Goal: Task Accomplishment & Management: Complete application form

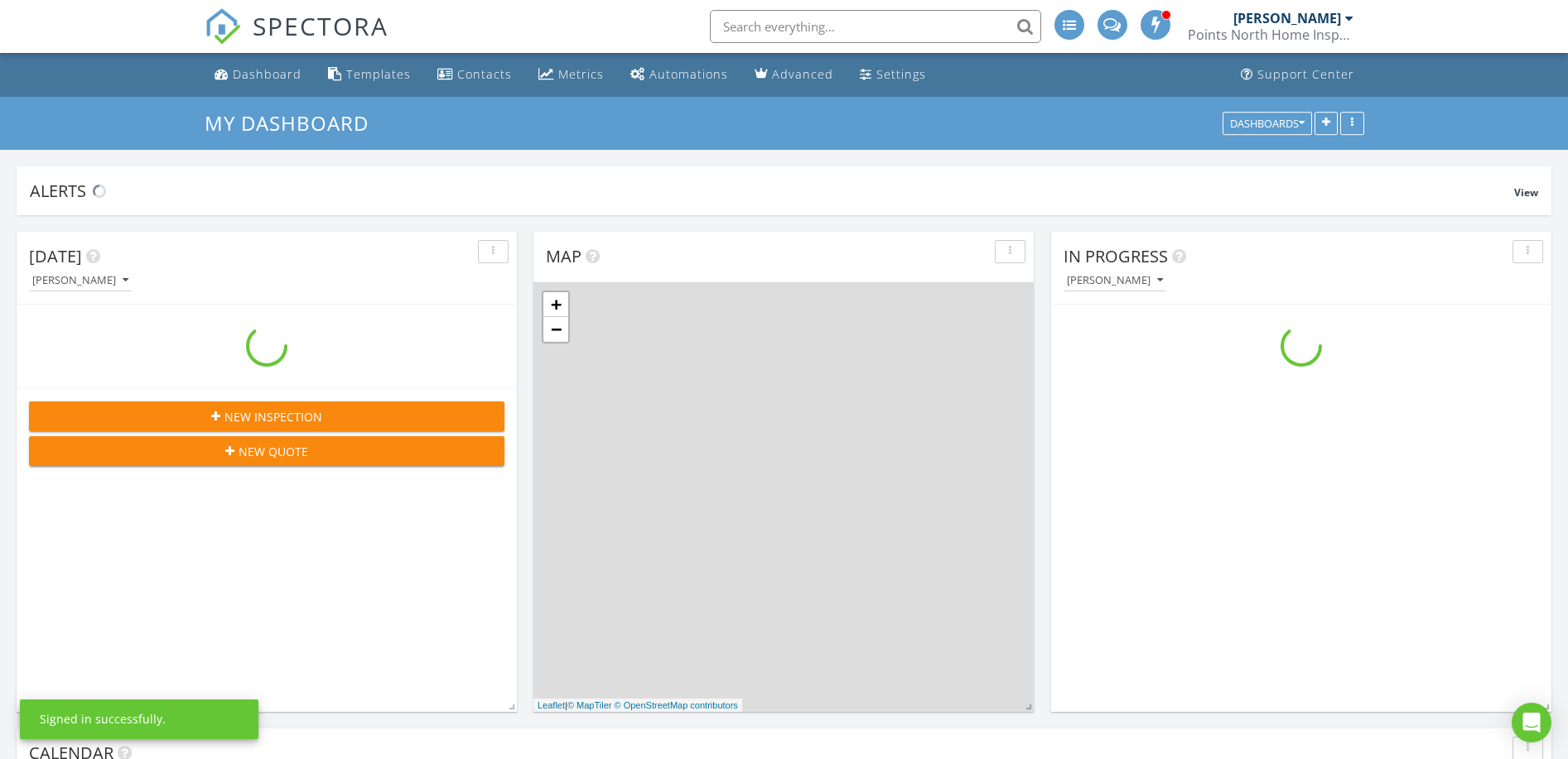
scroll to position [1715, 1569]
click at [834, 20] on input "text" at bounding box center [876, 26] width 331 height 33
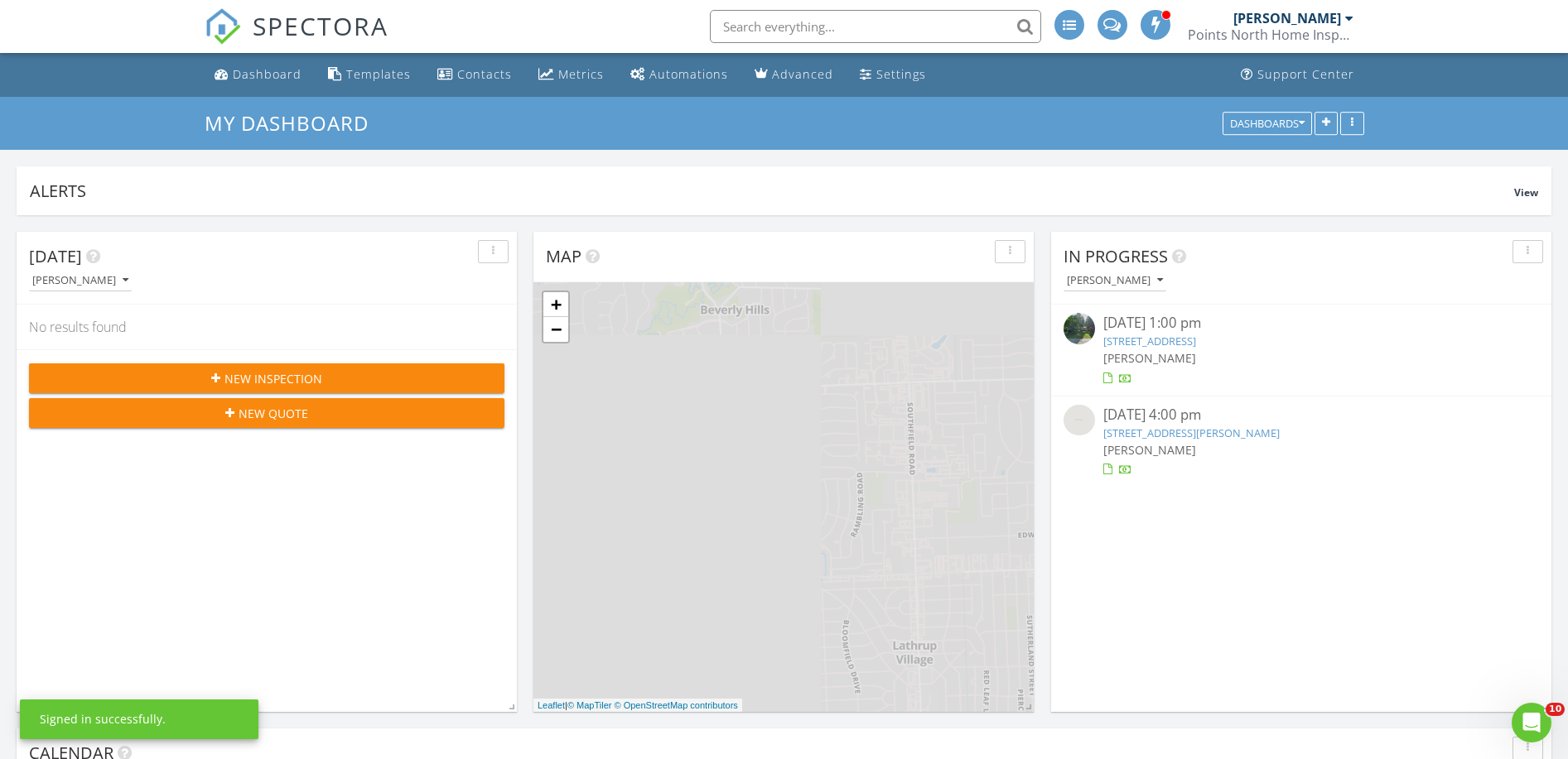
scroll to position [0, 0]
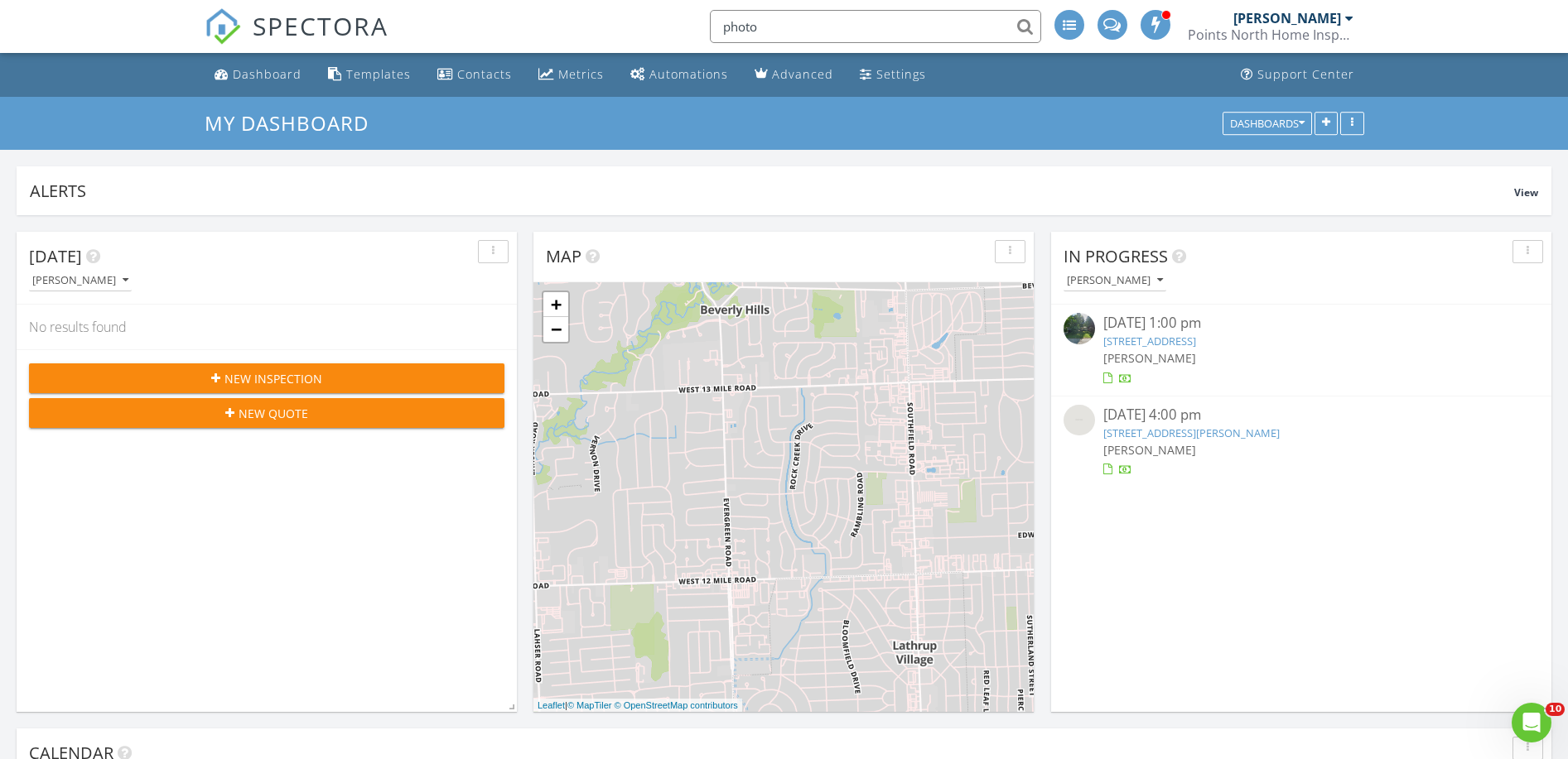
type input "photos"
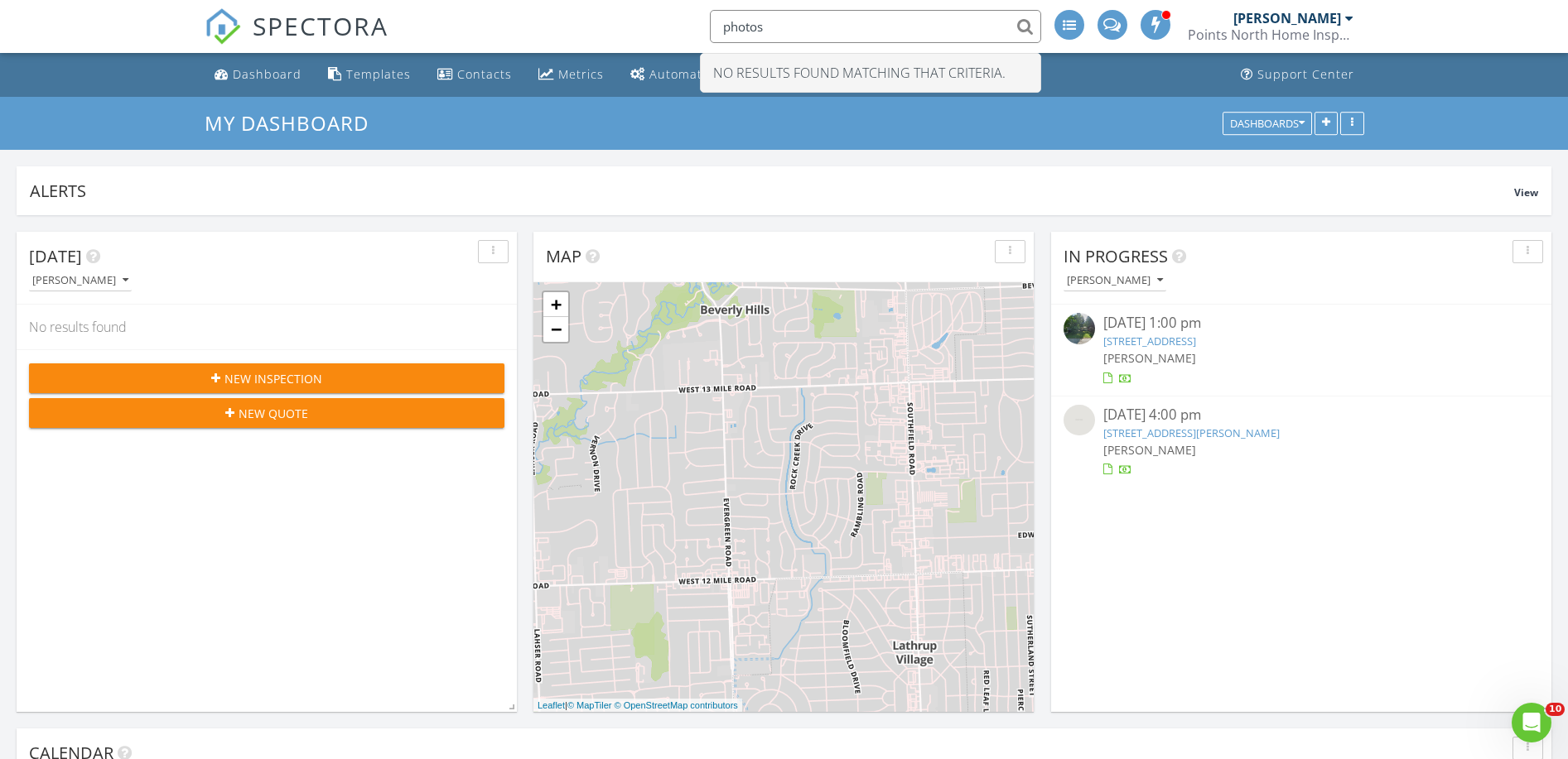
click at [834, 17] on input "photos" at bounding box center [876, 26] width 331 height 33
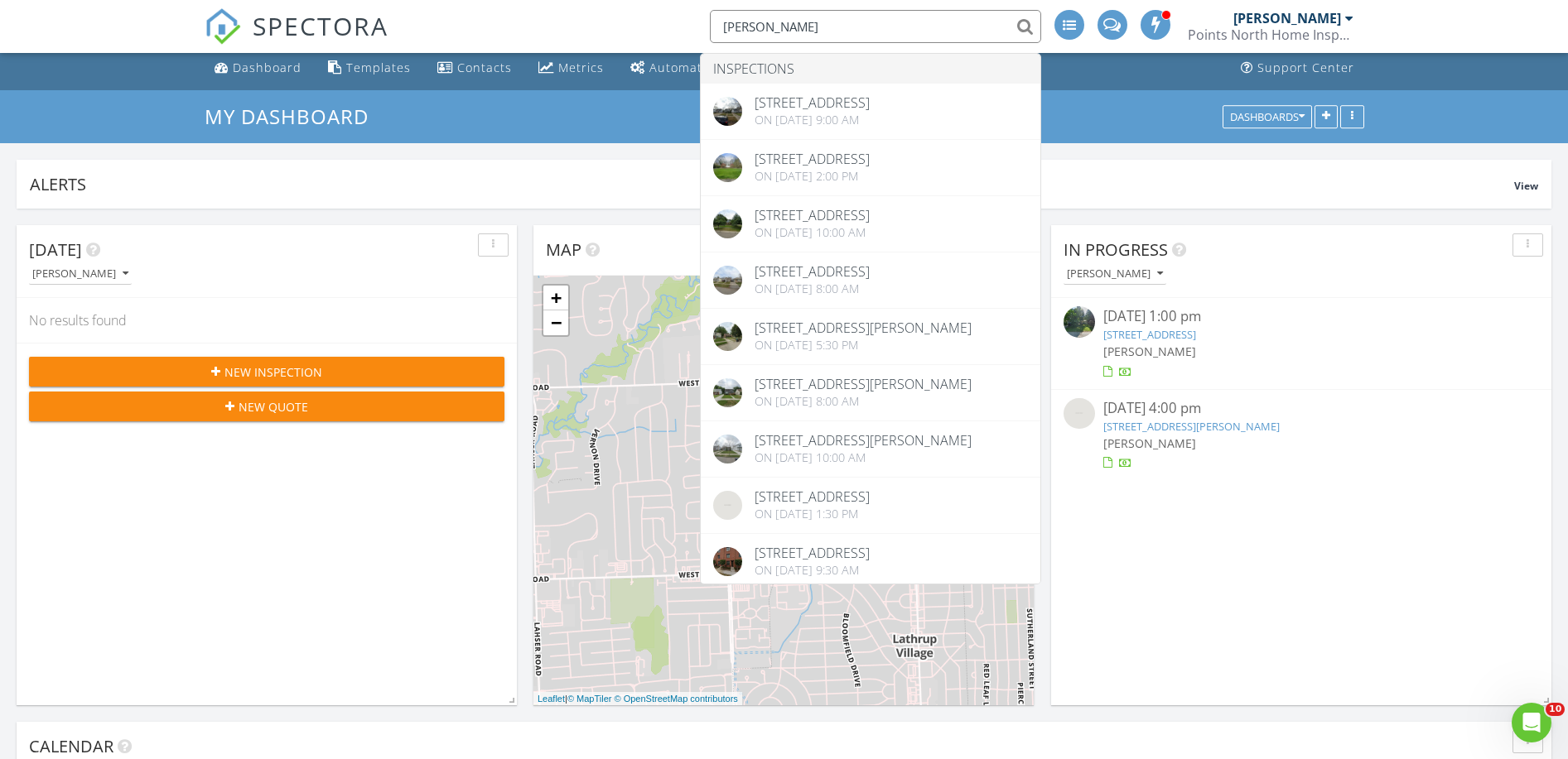
scroll to position [9, 0]
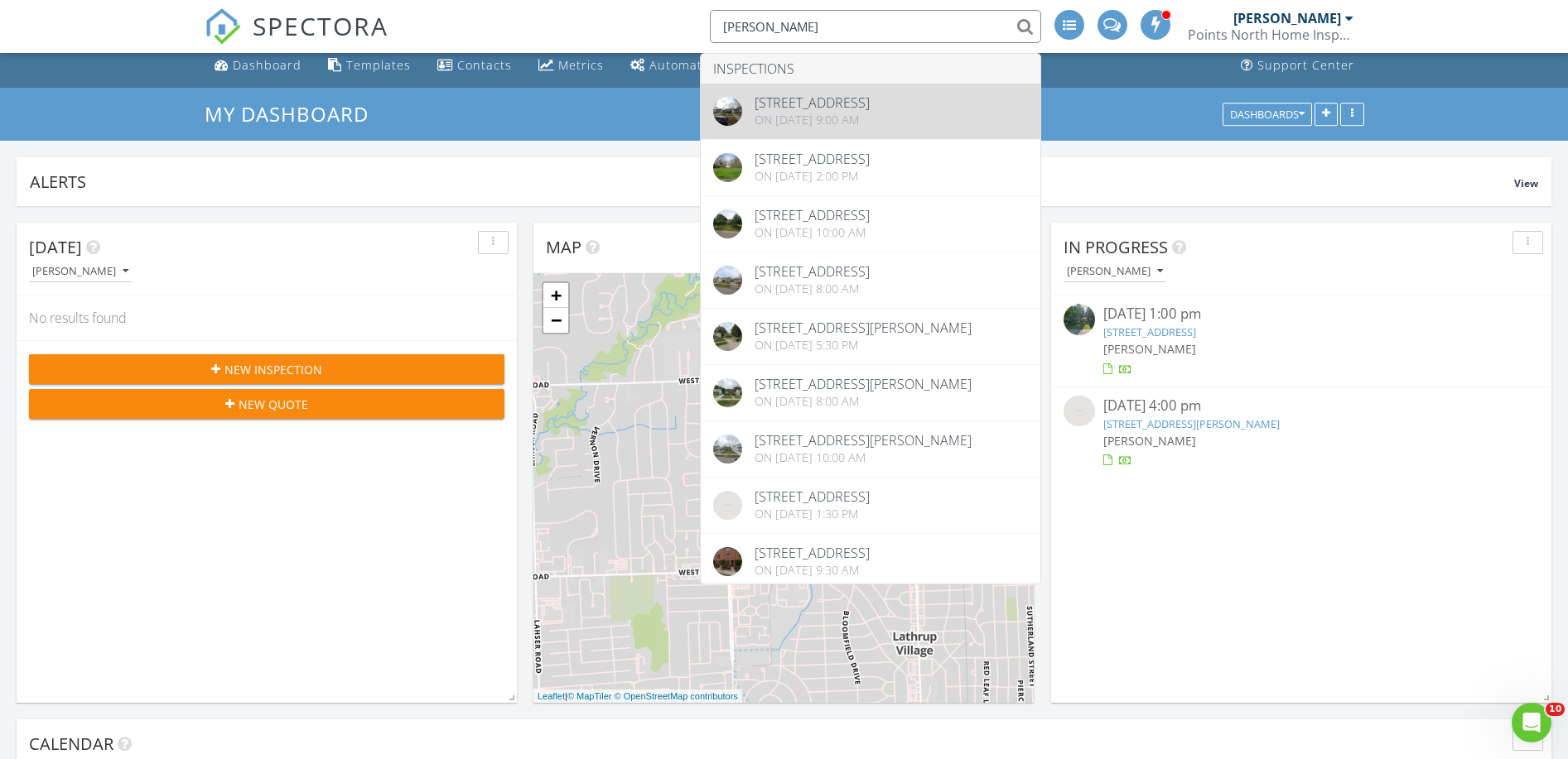
type input "sheel"
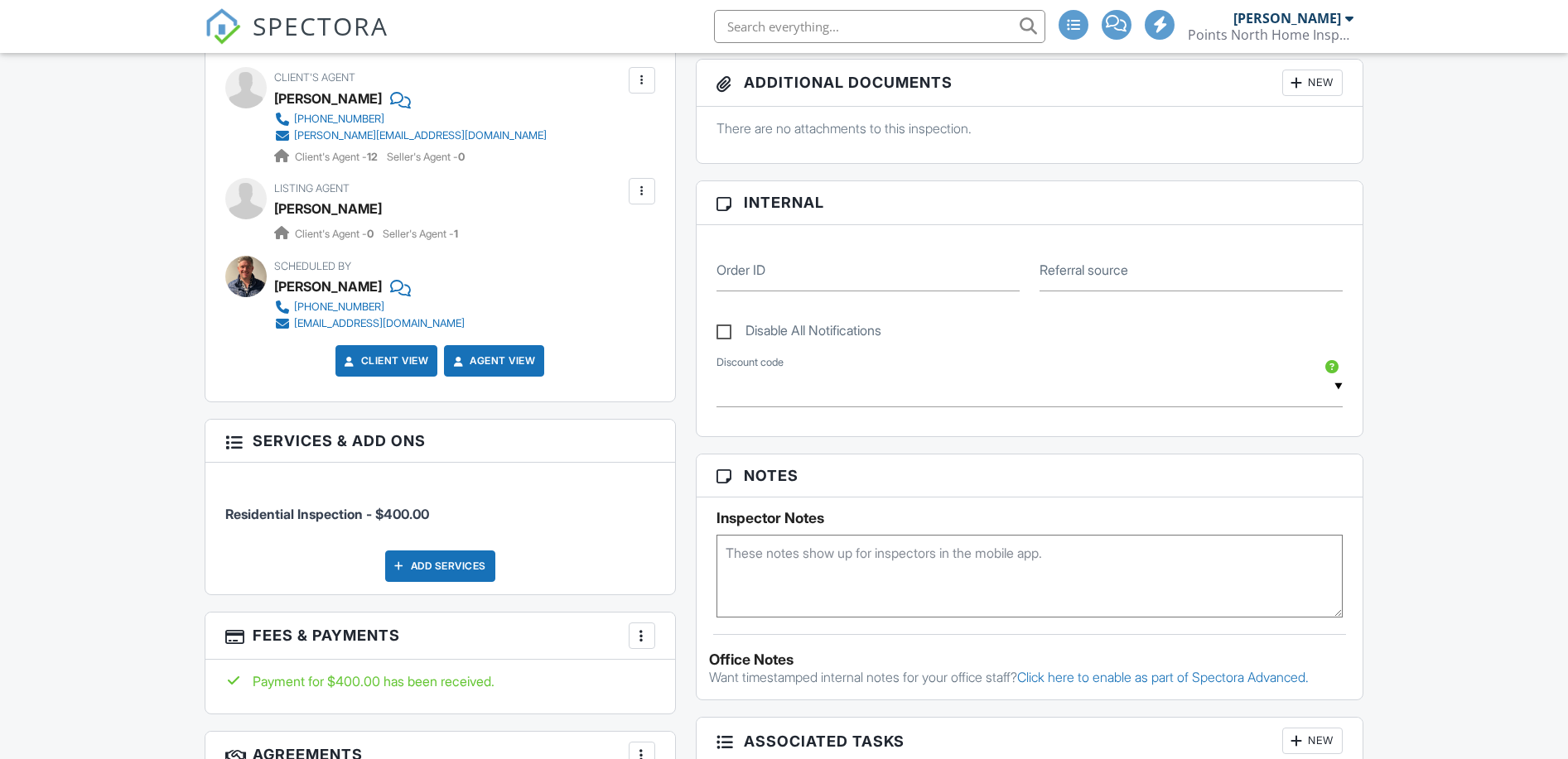
click at [380, 129] on div "sheel@ssrghomes.com" at bounding box center [420, 135] width 252 height 13
click at [310, 129] on div "sheel@ssrghomes.com" at bounding box center [420, 135] width 252 height 13
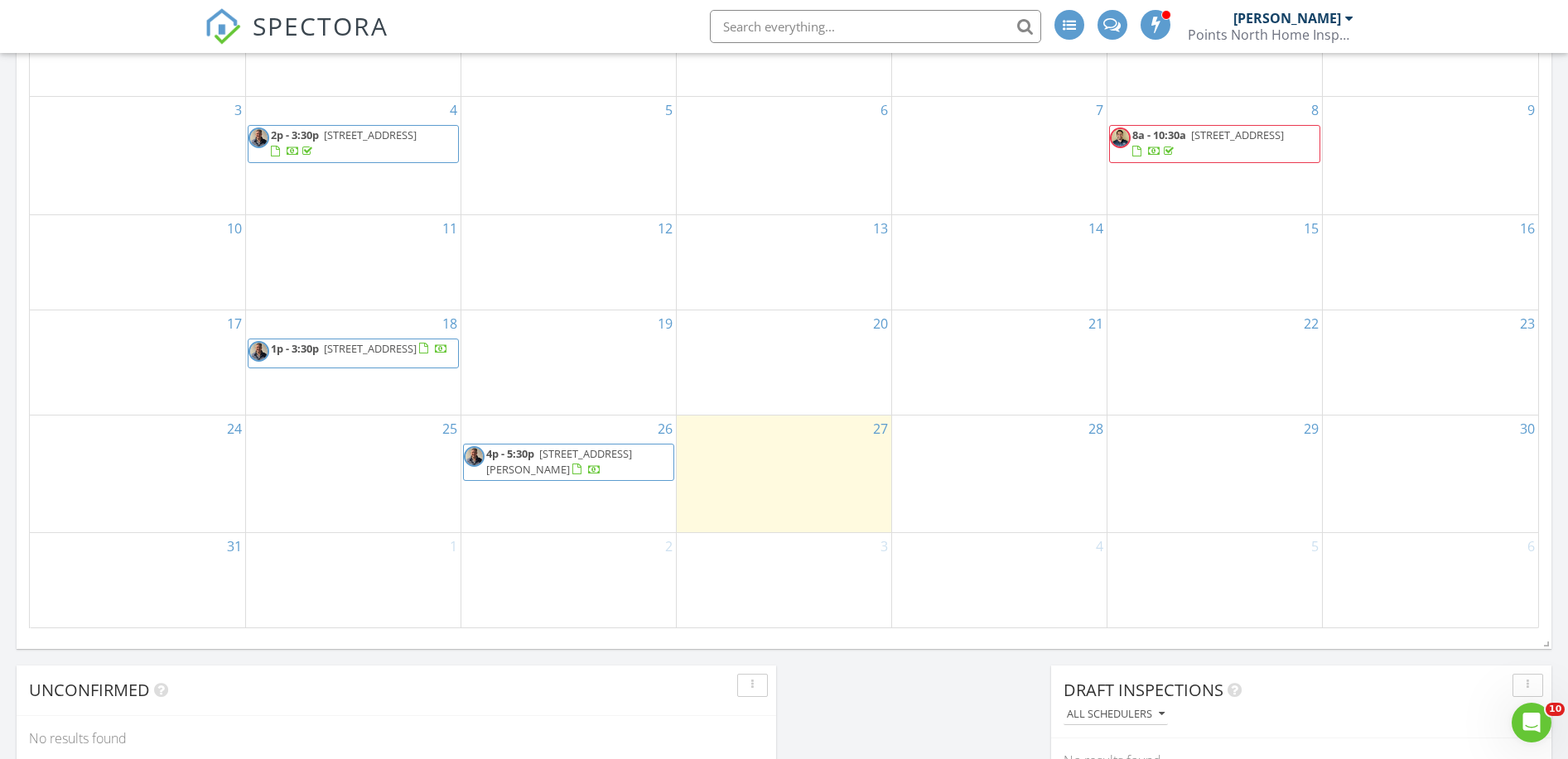
scroll to position [895, 0]
click at [616, 460] on span "1002 Foxglove Ln, Davison 48423" at bounding box center [559, 458] width 145 height 31
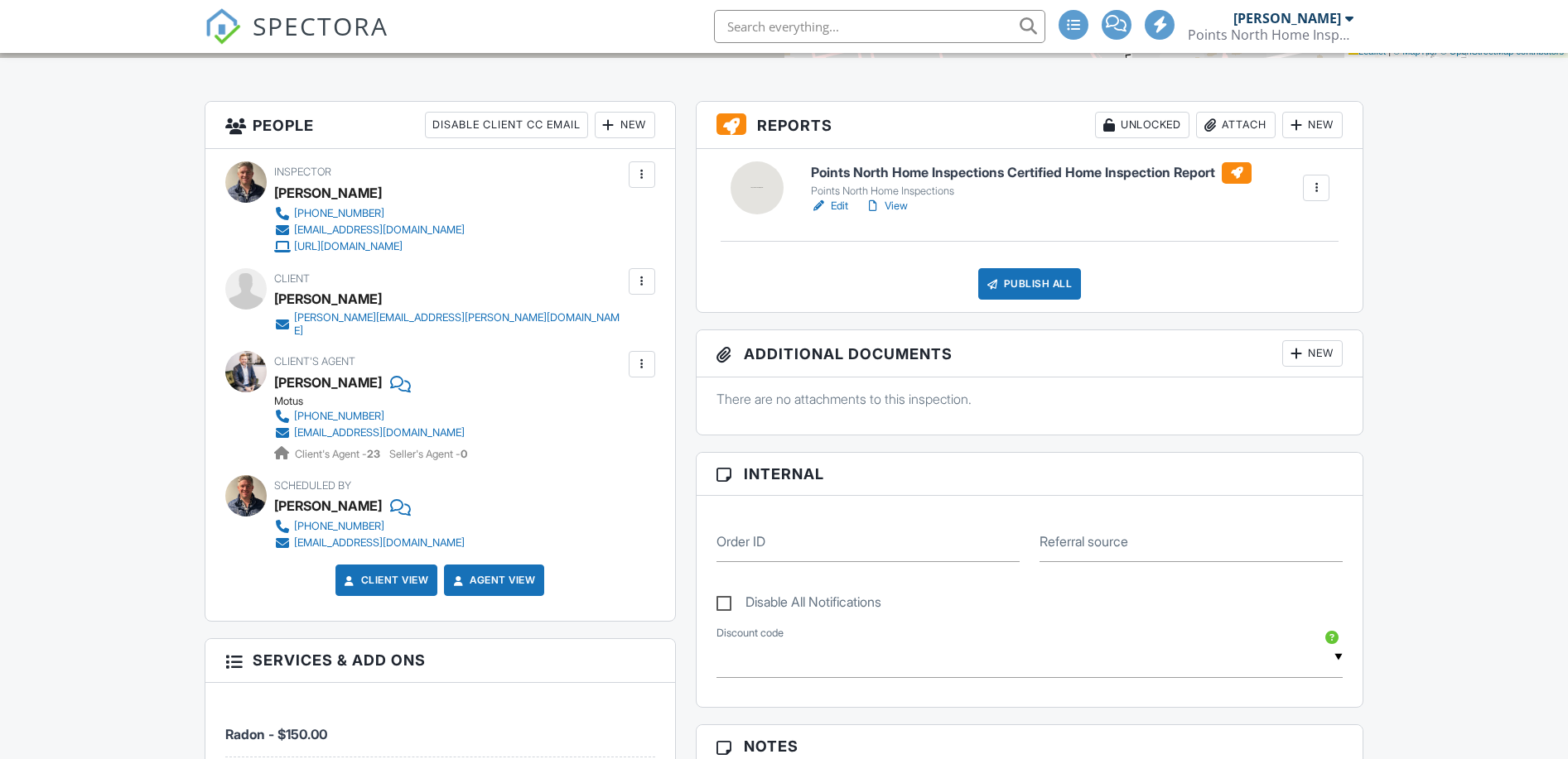
scroll to position [185, 0]
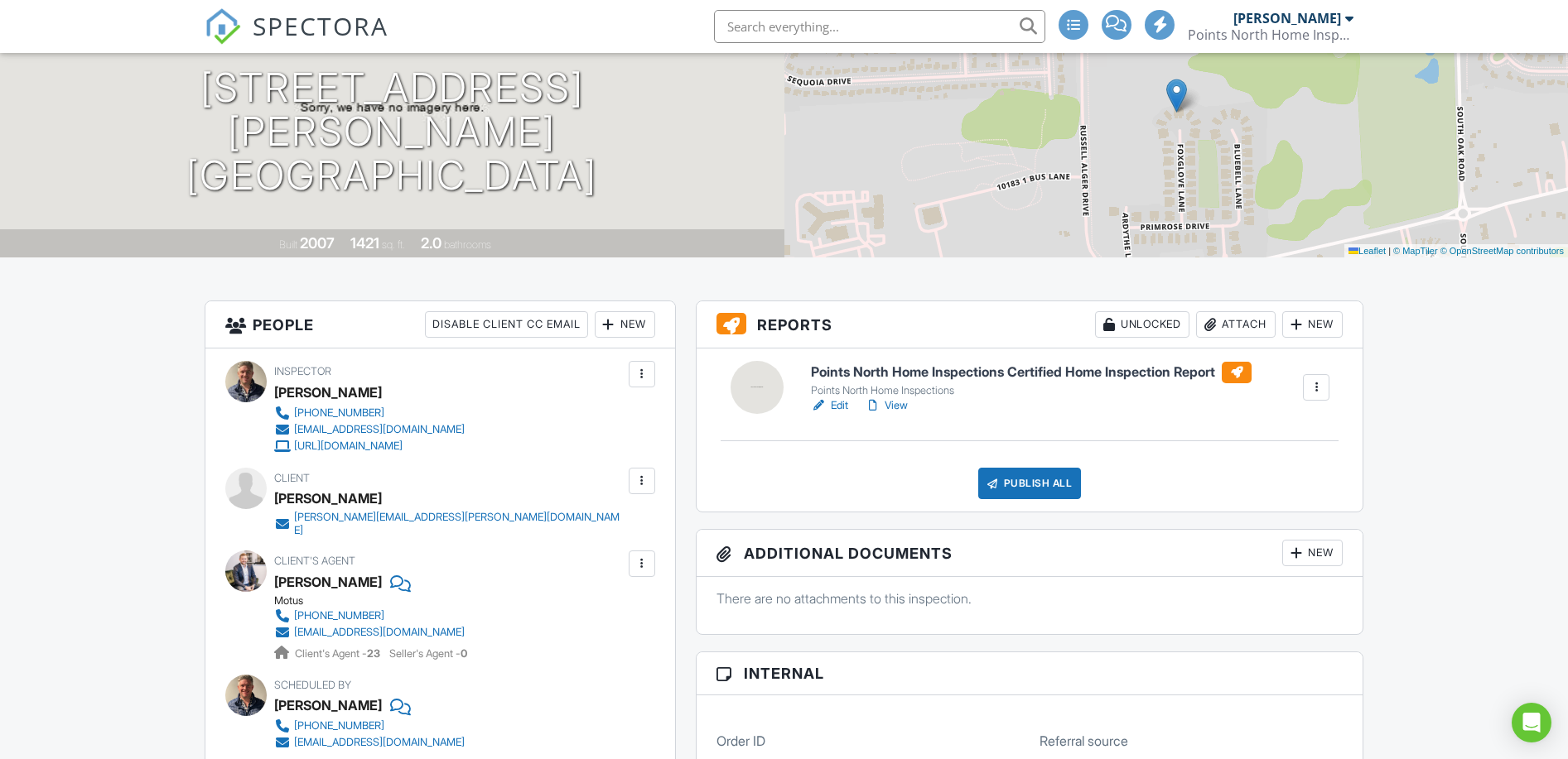
click at [891, 402] on link "View" at bounding box center [885, 406] width 43 height 17
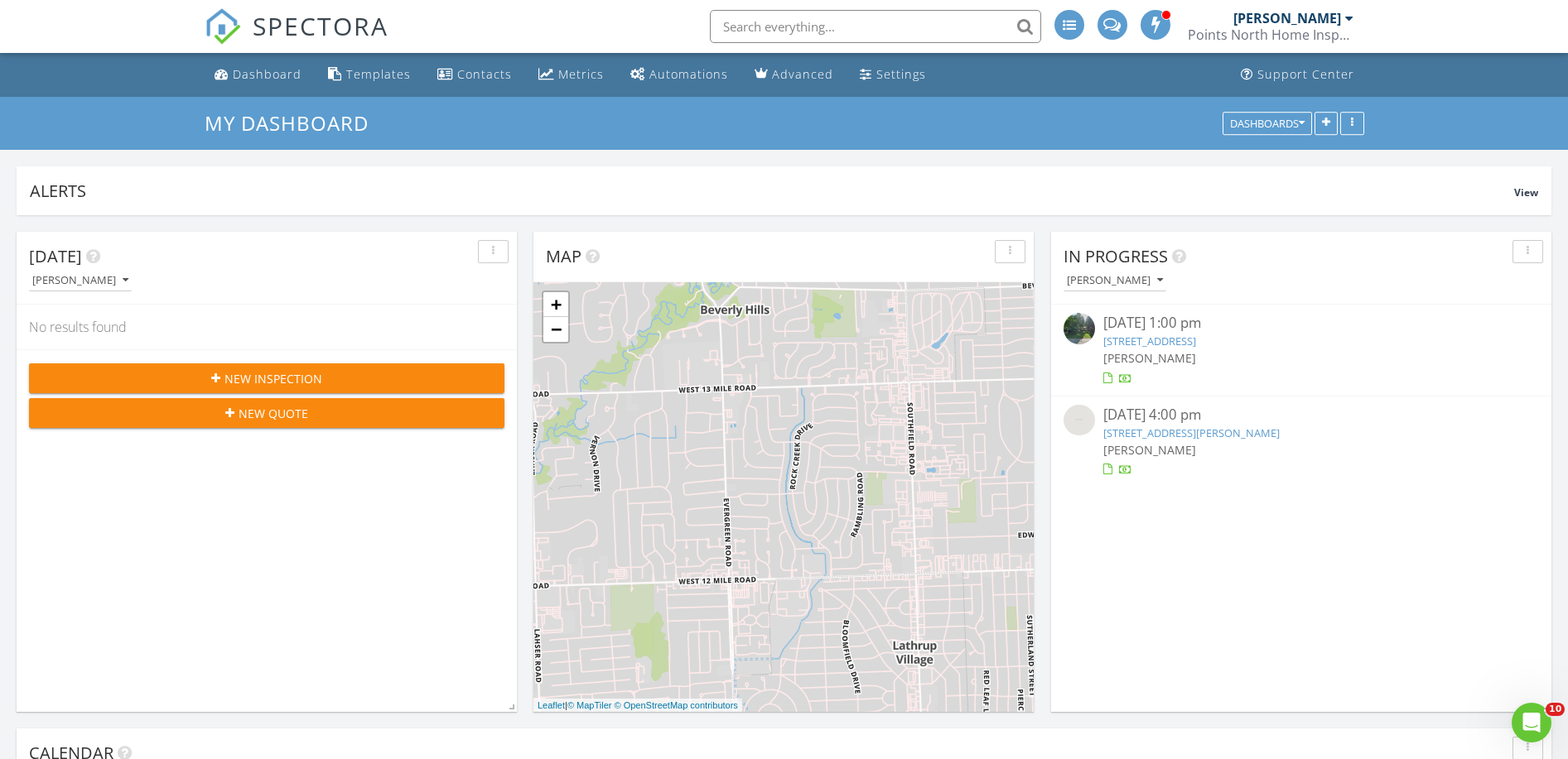
click at [276, 381] on span "New Inspection" at bounding box center [273, 379] width 98 height 18
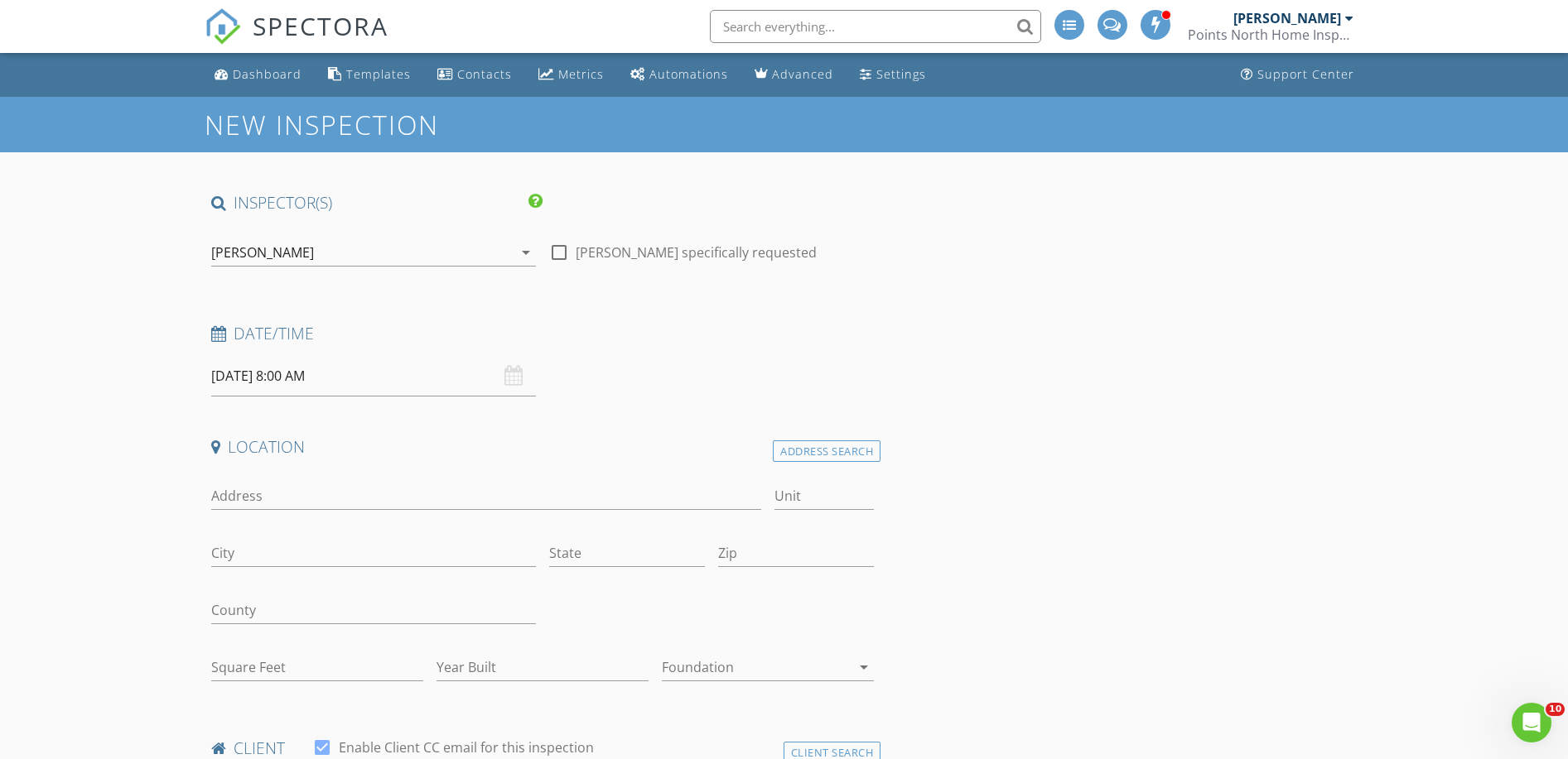
click at [342, 382] on input "[DATE] 8:00 AM" at bounding box center [373, 376] width 324 height 40
type input "02"
type input "[DATE] 2:00 AM"
click at [363, 657] on input "00" at bounding box center [369, 659] width 102 height 33
type input "2"
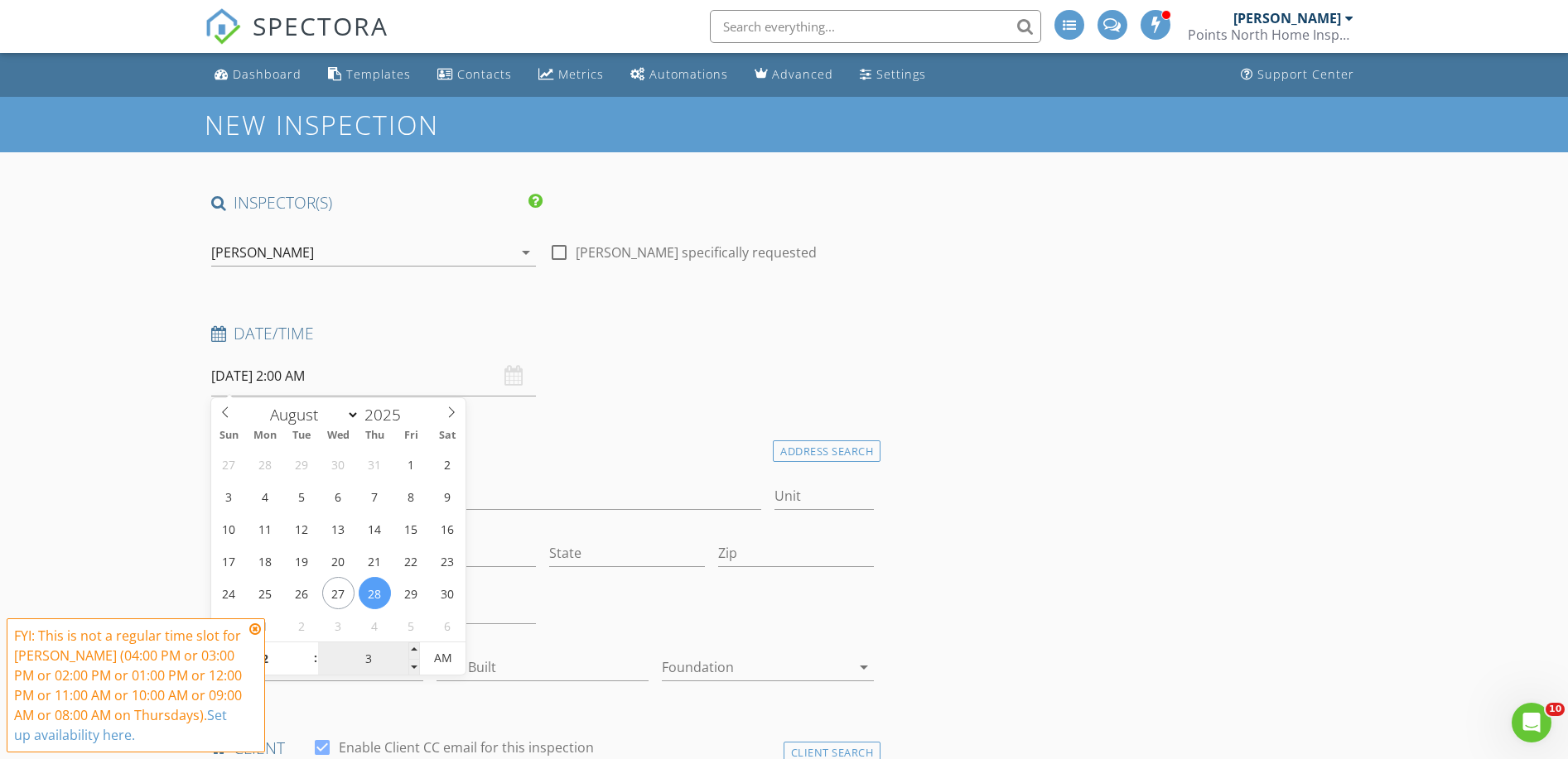
type input "30"
click at [449, 663] on span "AM" at bounding box center [443, 658] width 46 height 33
type input "08/28/2025 2:30 AM"
click at [450, 662] on span "PM" at bounding box center [443, 658] width 46 height 33
click at [668, 463] on div "Location" at bounding box center [543, 453] width 677 height 33
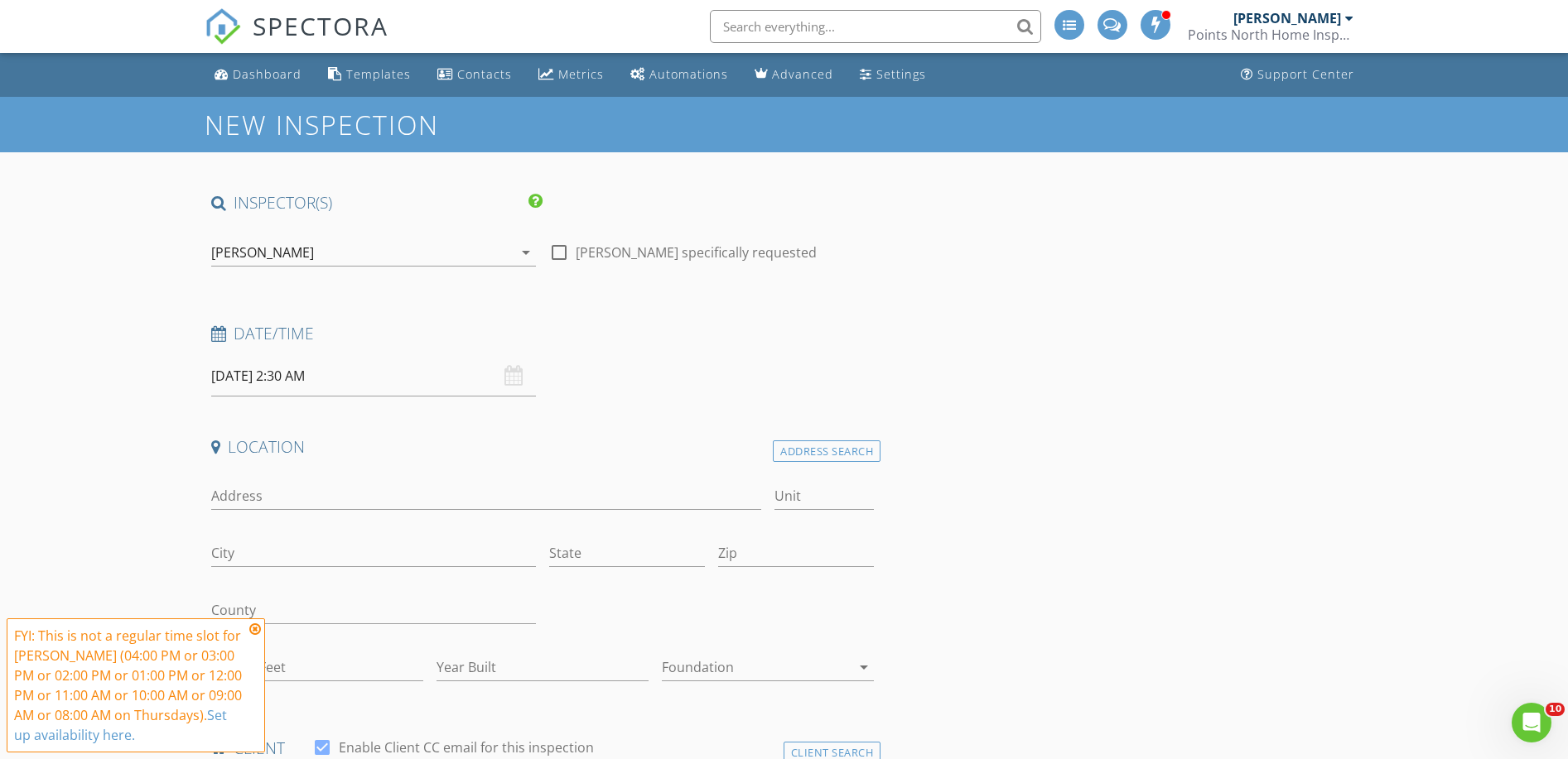
click at [257, 629] on icon at bounding box center [254, 629] width 11 height 13
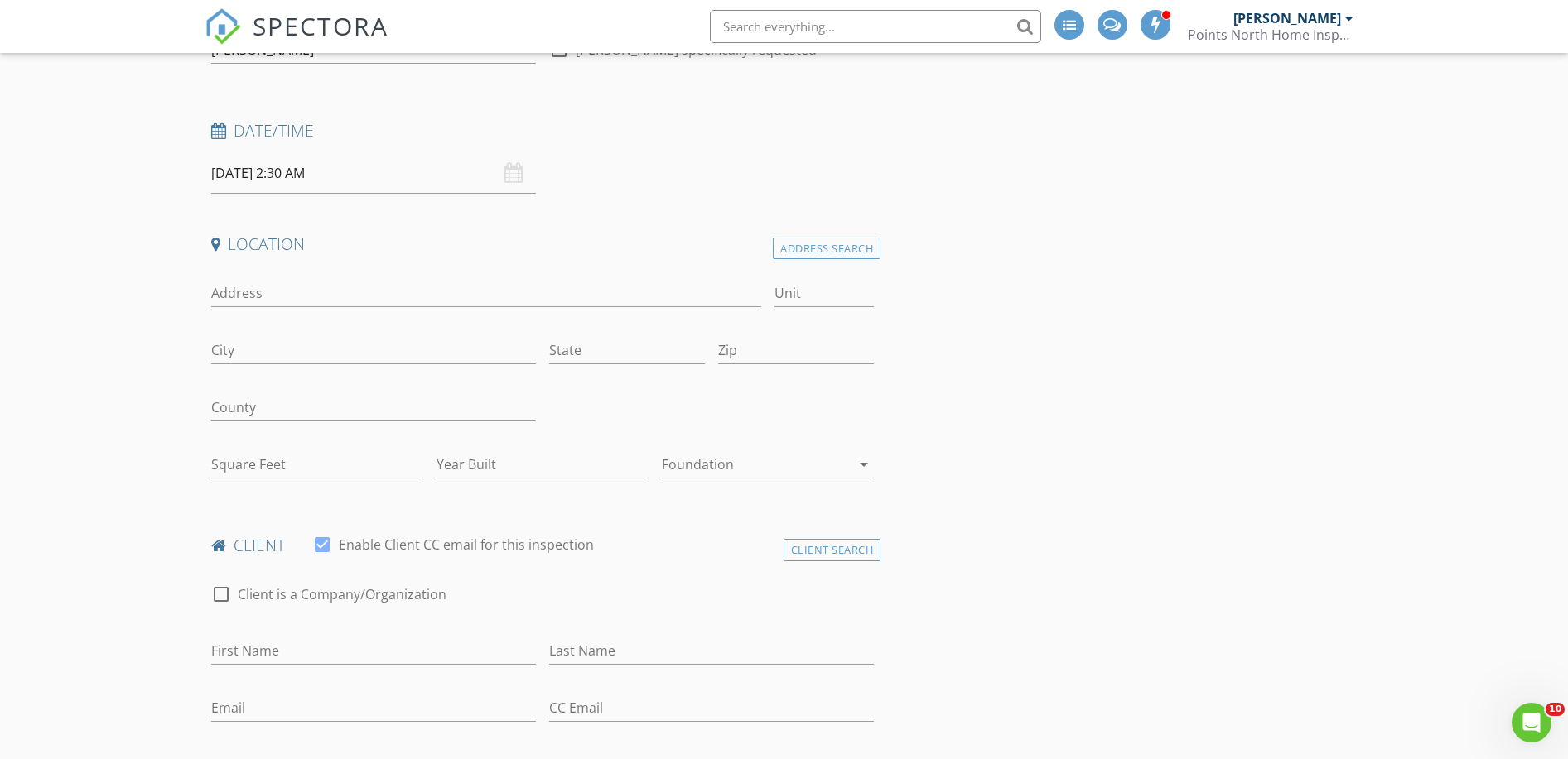
scroll to position [199, 0]
click at [291, 299] on input "Address" at bounding box center [486, 297] width 550 height 27
click at [222, 298] on input "14827" at bounding box center [486, 297] width 550 height 27
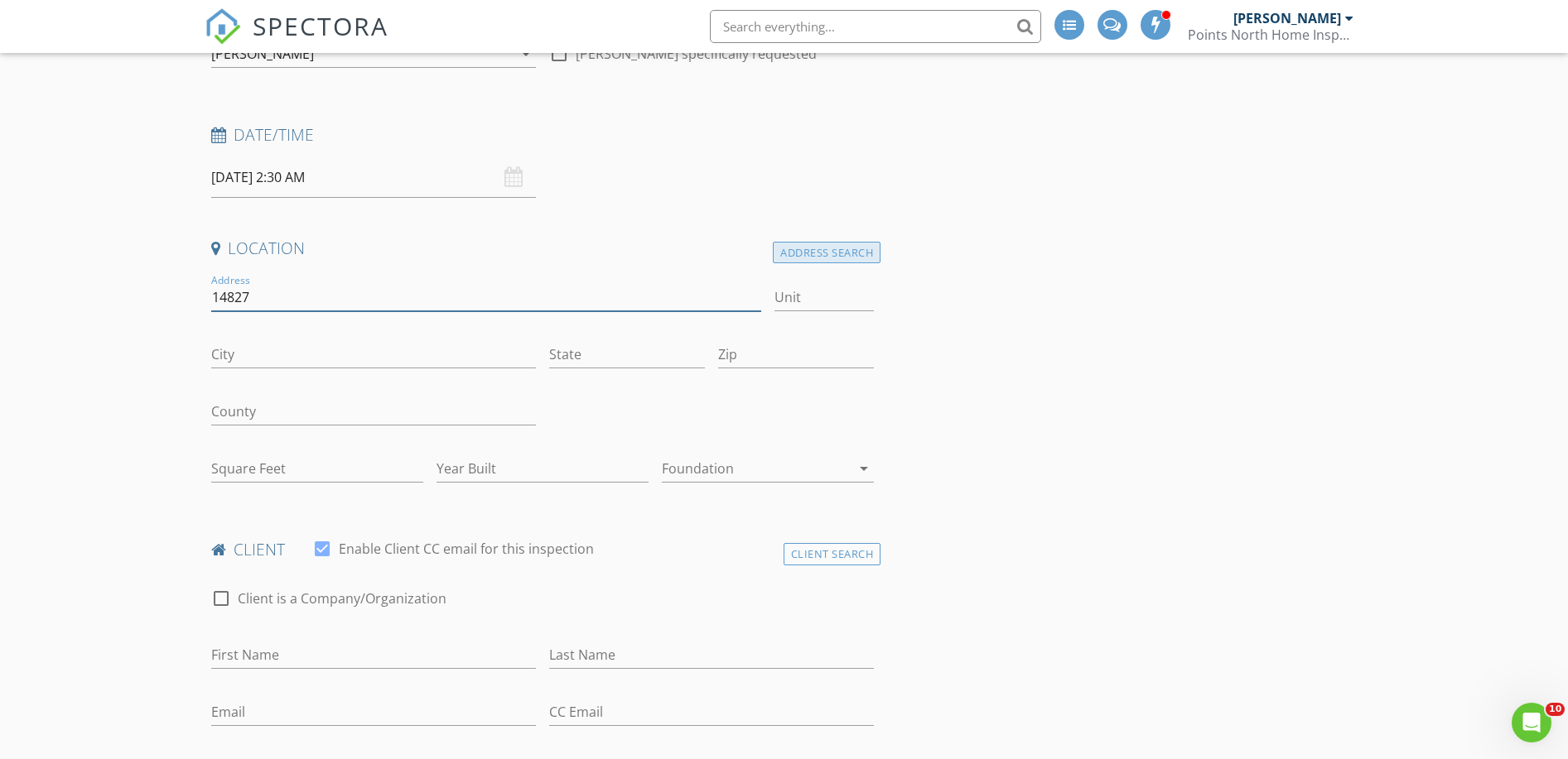
type input "14827"
click at [790, 252] on div "Address Search" at bounding box center [827, 253] width 108 height 23
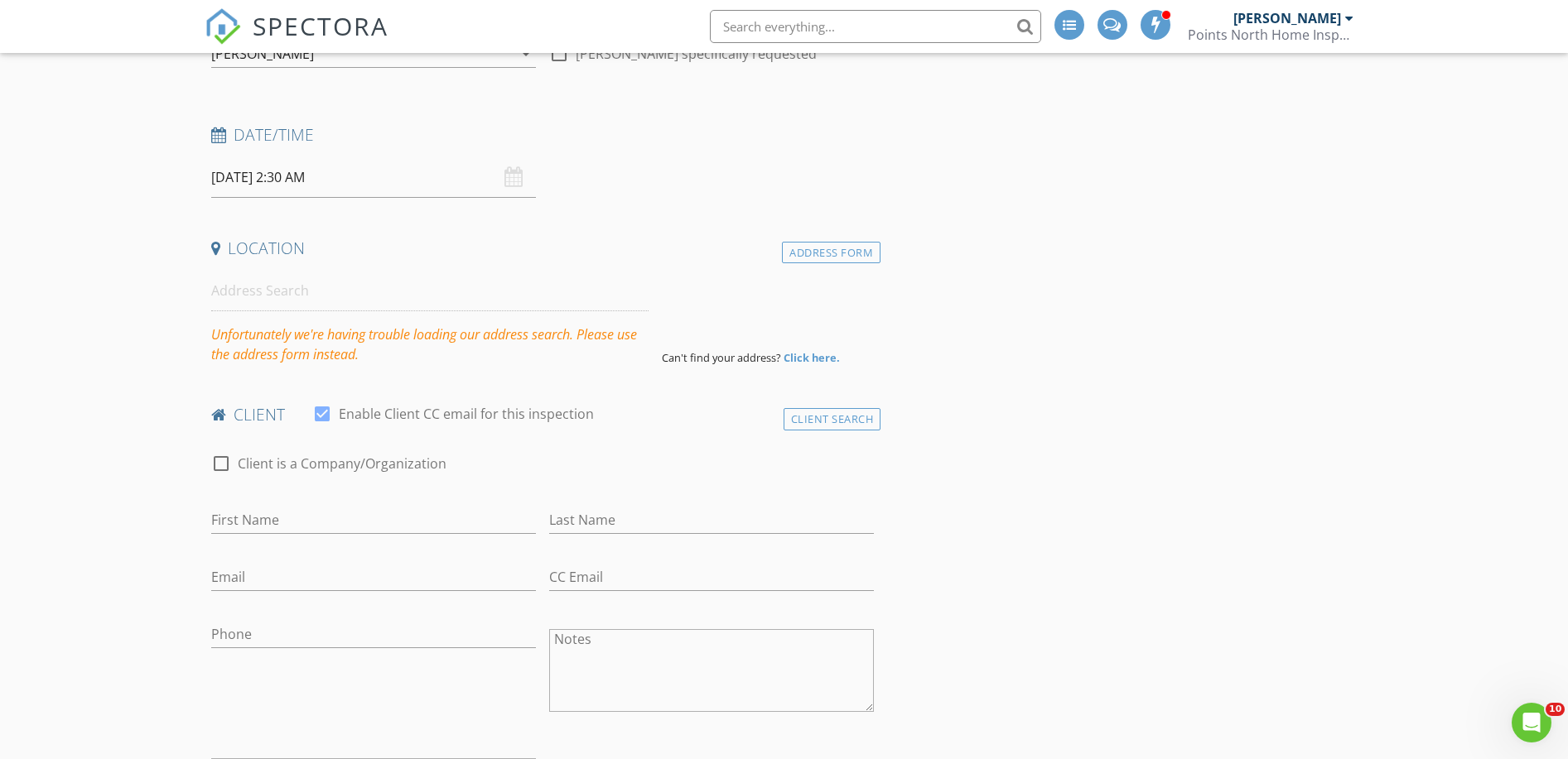
click at [817, 263] on div "Location Address Form Unfortunately we're having trouble loading our address se…" at bounding box center [543, 301] width 677 height 127
click at [855, 258] on div "Address Form" at bounding box center [831, 253] width 98 height 23
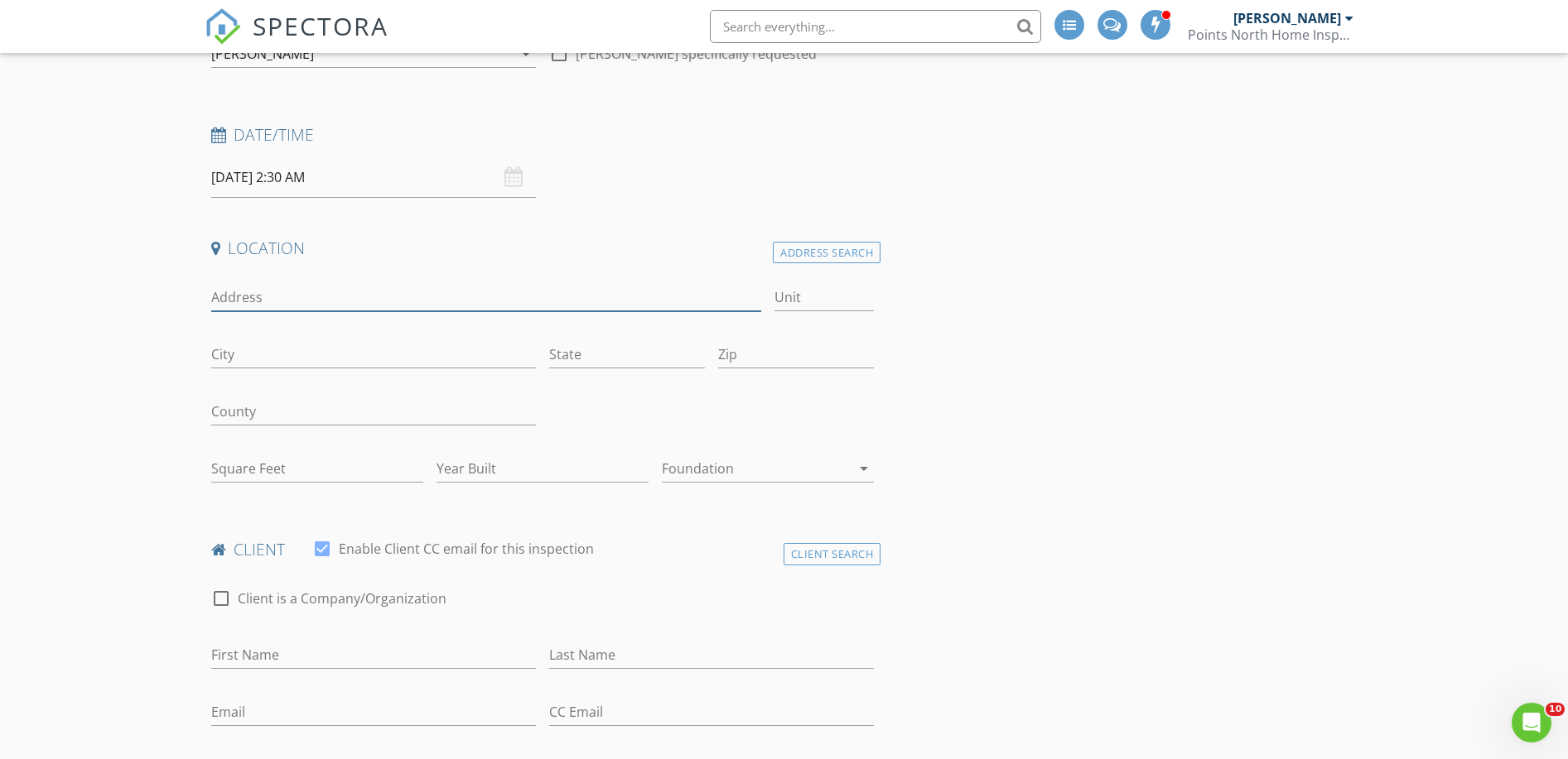
click at [269, 301] on input "Address" at bounding box center [486, 297] width 550 height 27
paste input "14827"
type input "14827 E 10 Mile"
type input "Warren"
type input "MI"
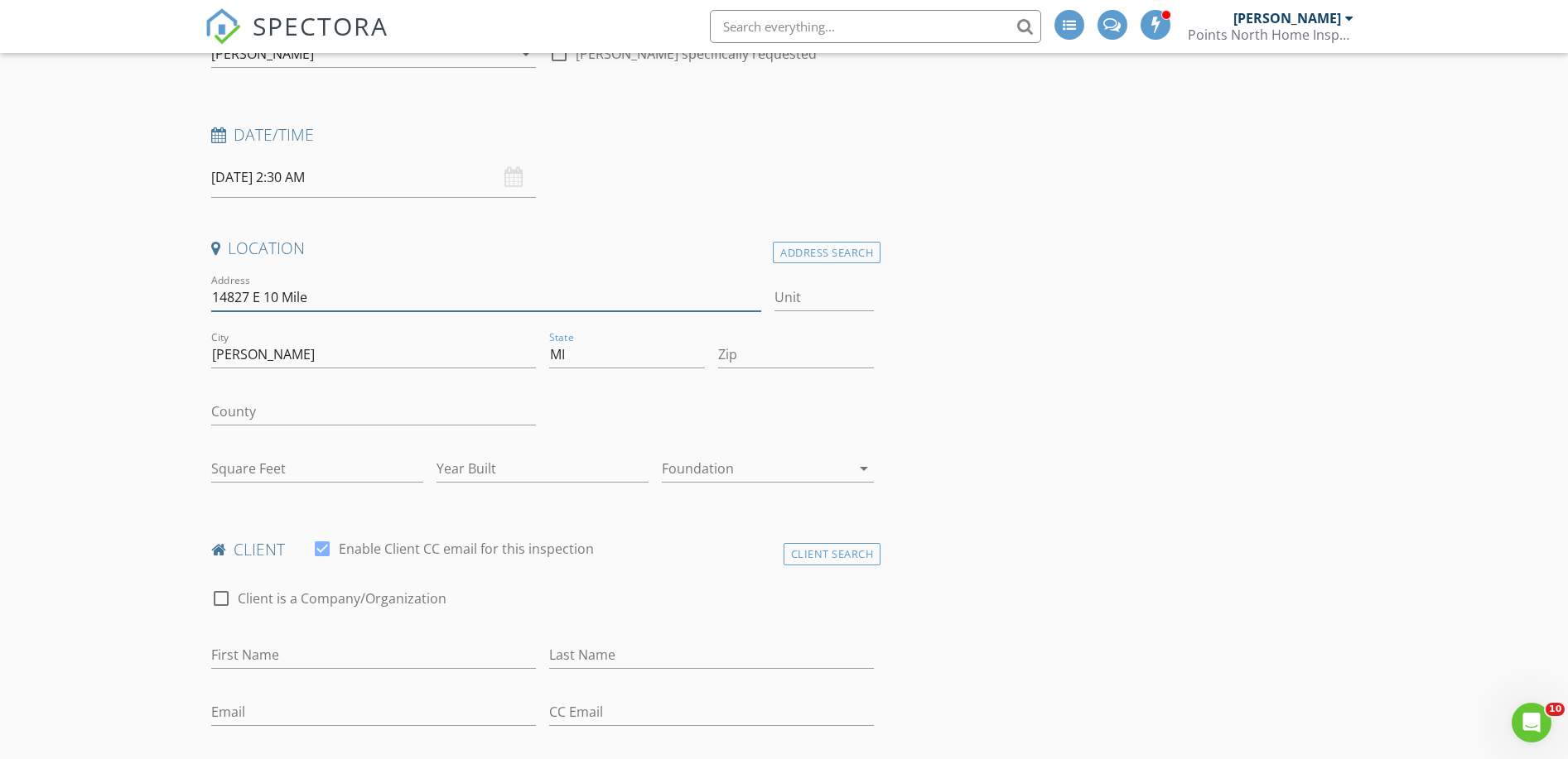
click at [279, 299] on input "14827 E 10 Mile" at bounding box center [486, 297] width 550 height 27
click at [382, 294] on input "14827 E Ten Mile" at bounding box center [486, 297] width 550 height 27
type input "14827 E Ten Mile Road"
click at [812, 358] on input "Zip" at bounding box center [796, 354] width 156 height 27
paste input "48089"
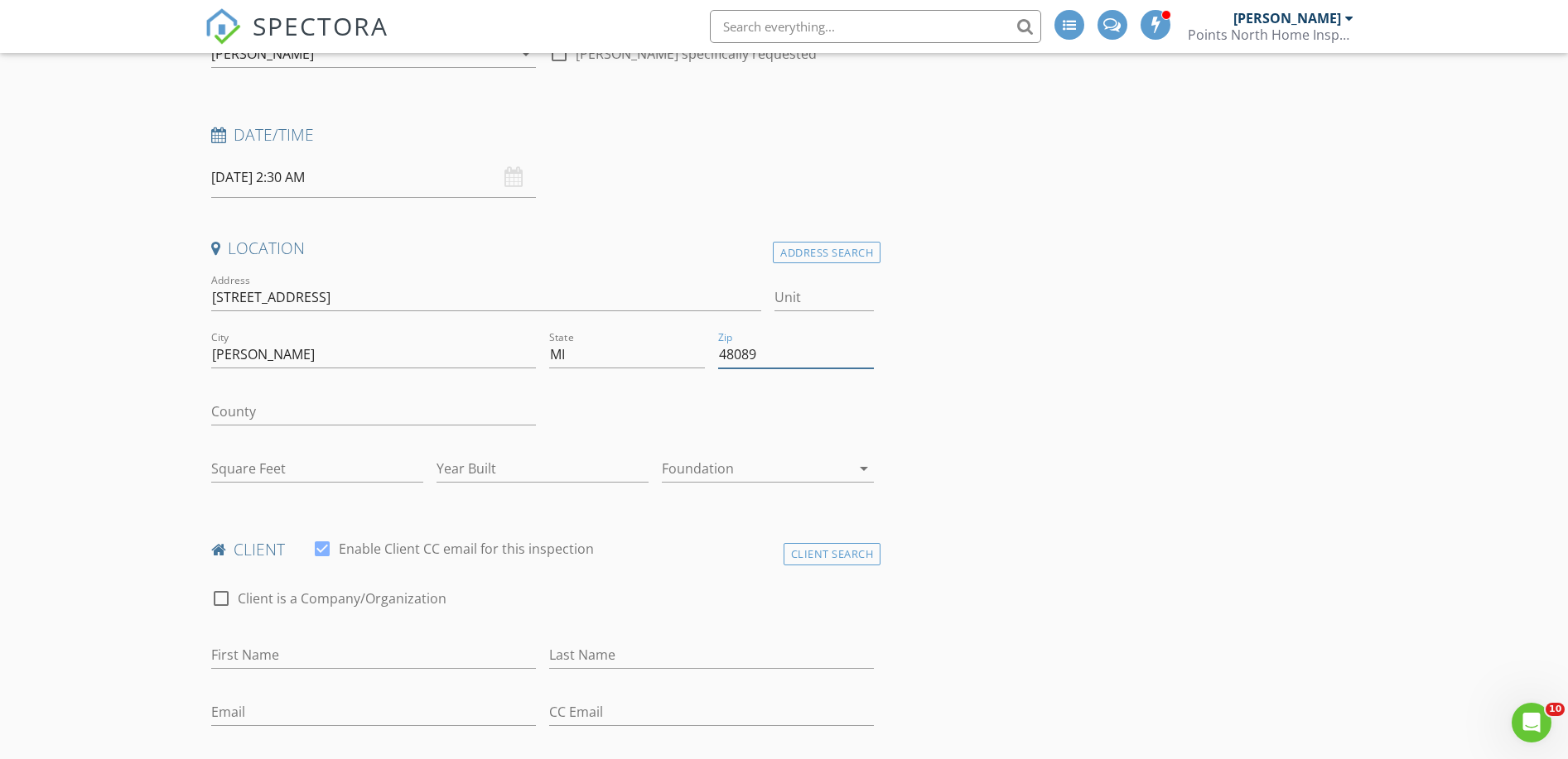
type input "48089"
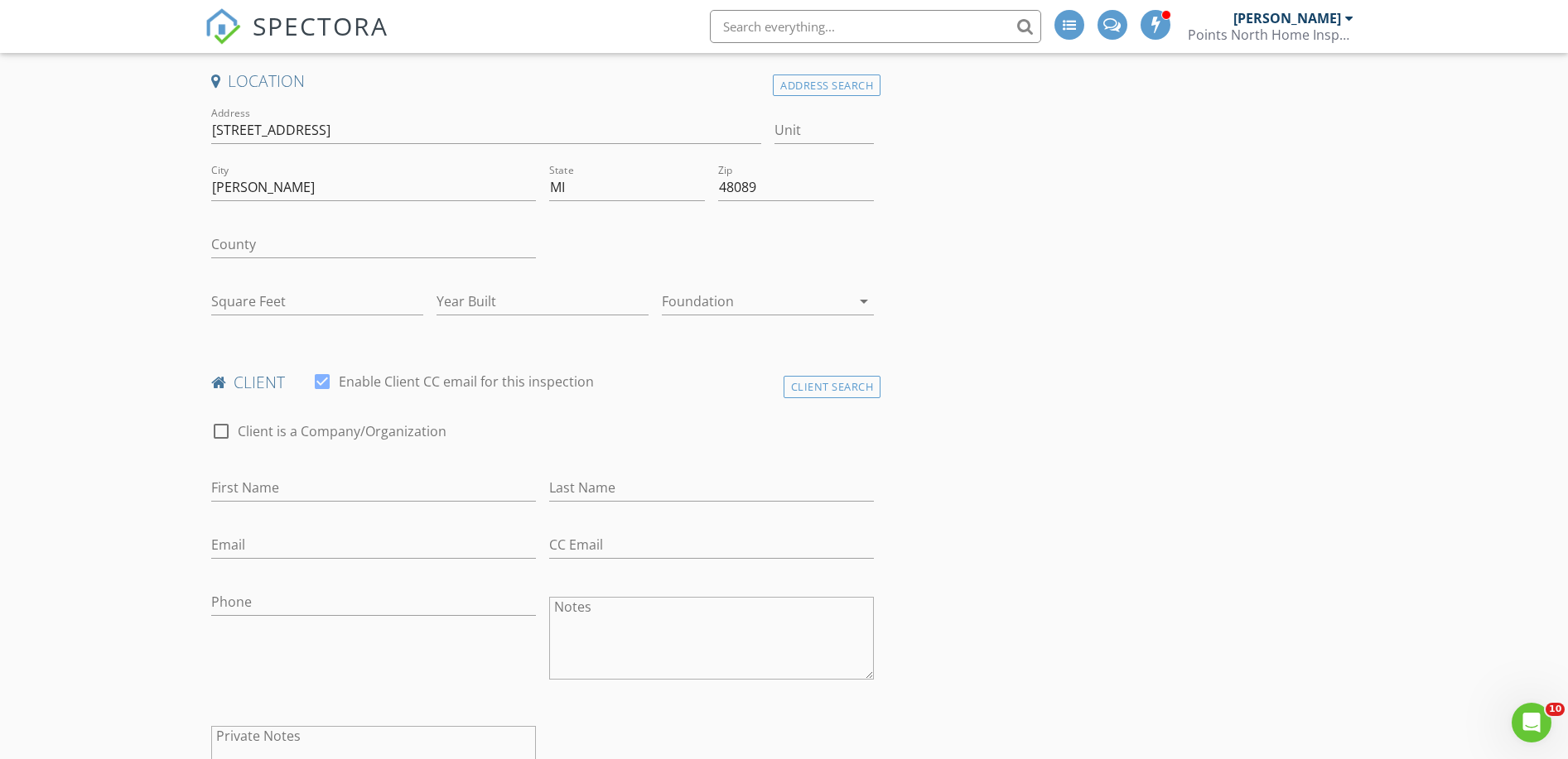
scroll to position [369, 0]
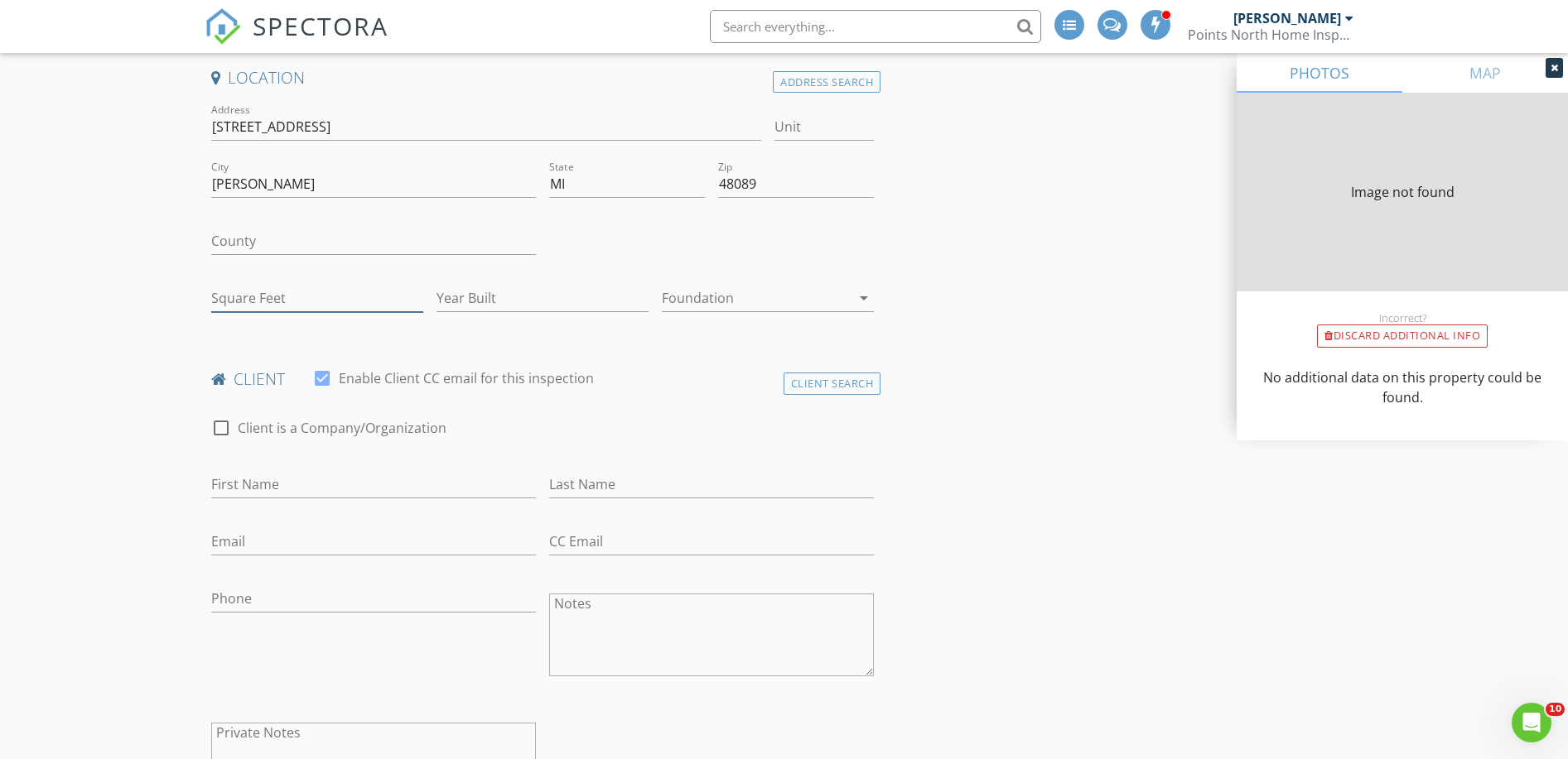
click at [294, 296] on input "Square Feet" at bounding box center [317, 298] width 212 height 27
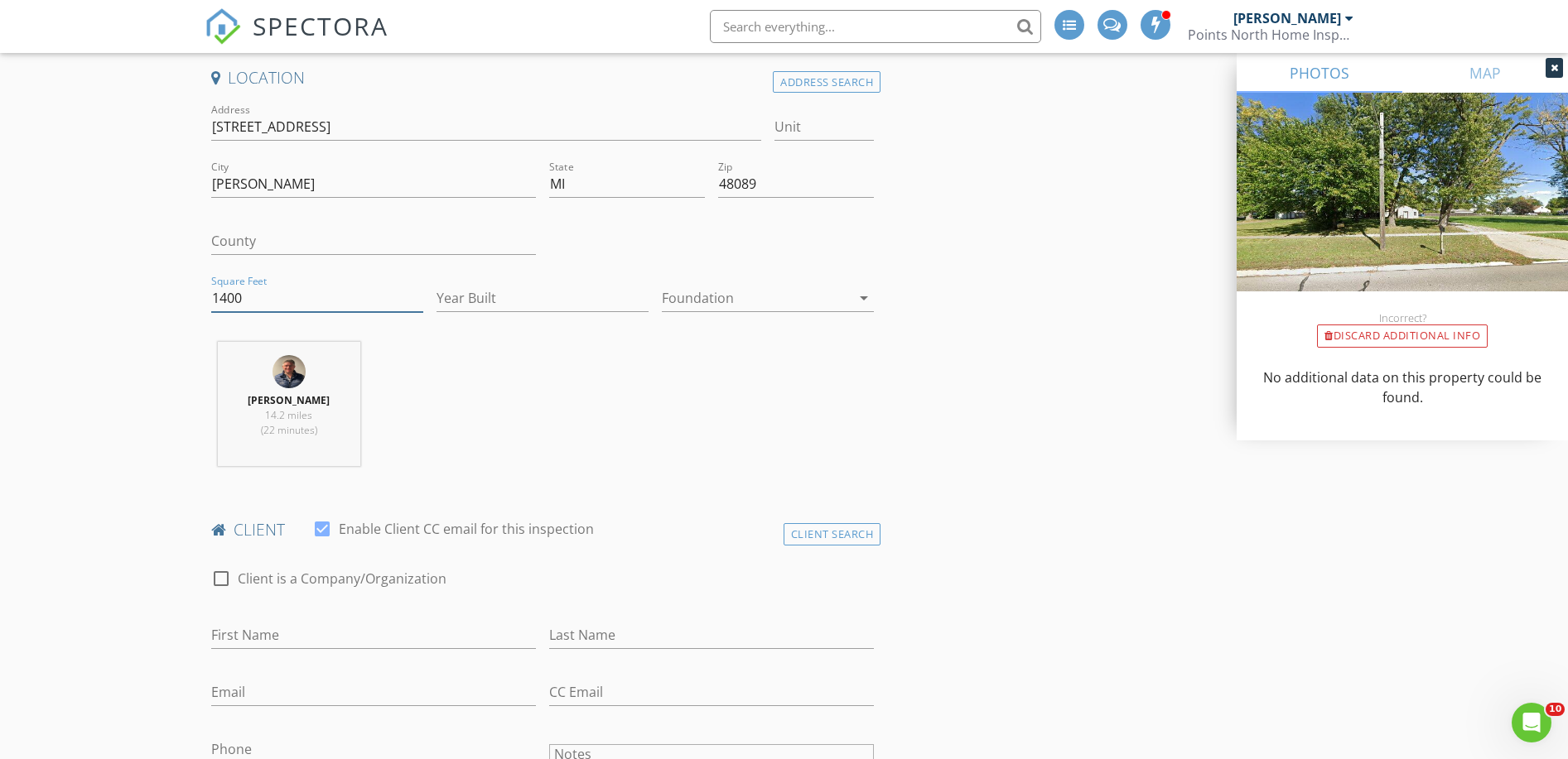
type input "1400"
click at [879, 446] on div "Jacob Baker 14.2 miles (22 minutes)" at bounding box center [543, 410] width 677 height 138
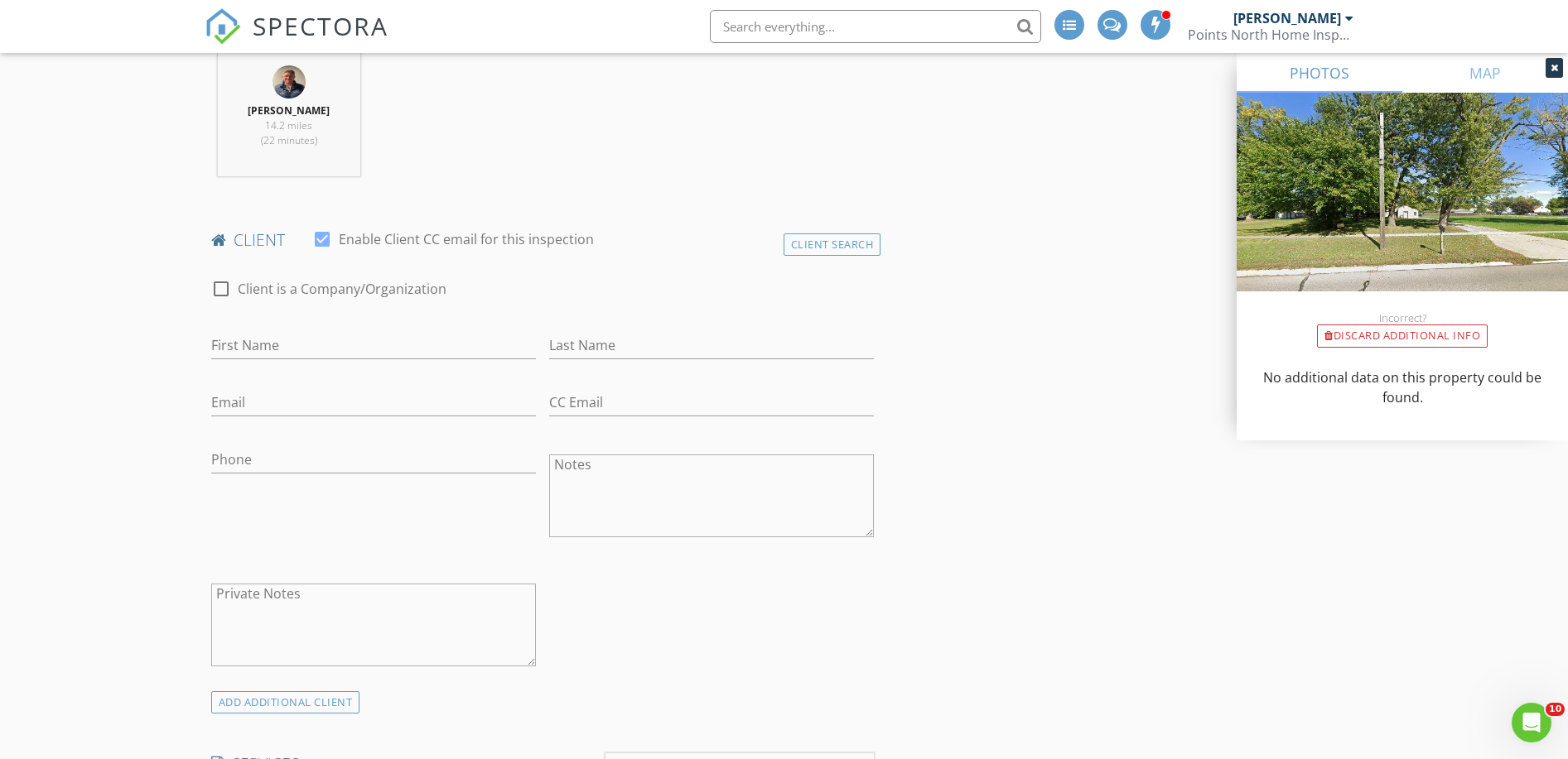
scroll to position [661, 0]
click at [358, 343] on input "First Name" at bounding box center [373, 344] width 324 height 27
type input "Wally"
type input "I"
type input "Olson"
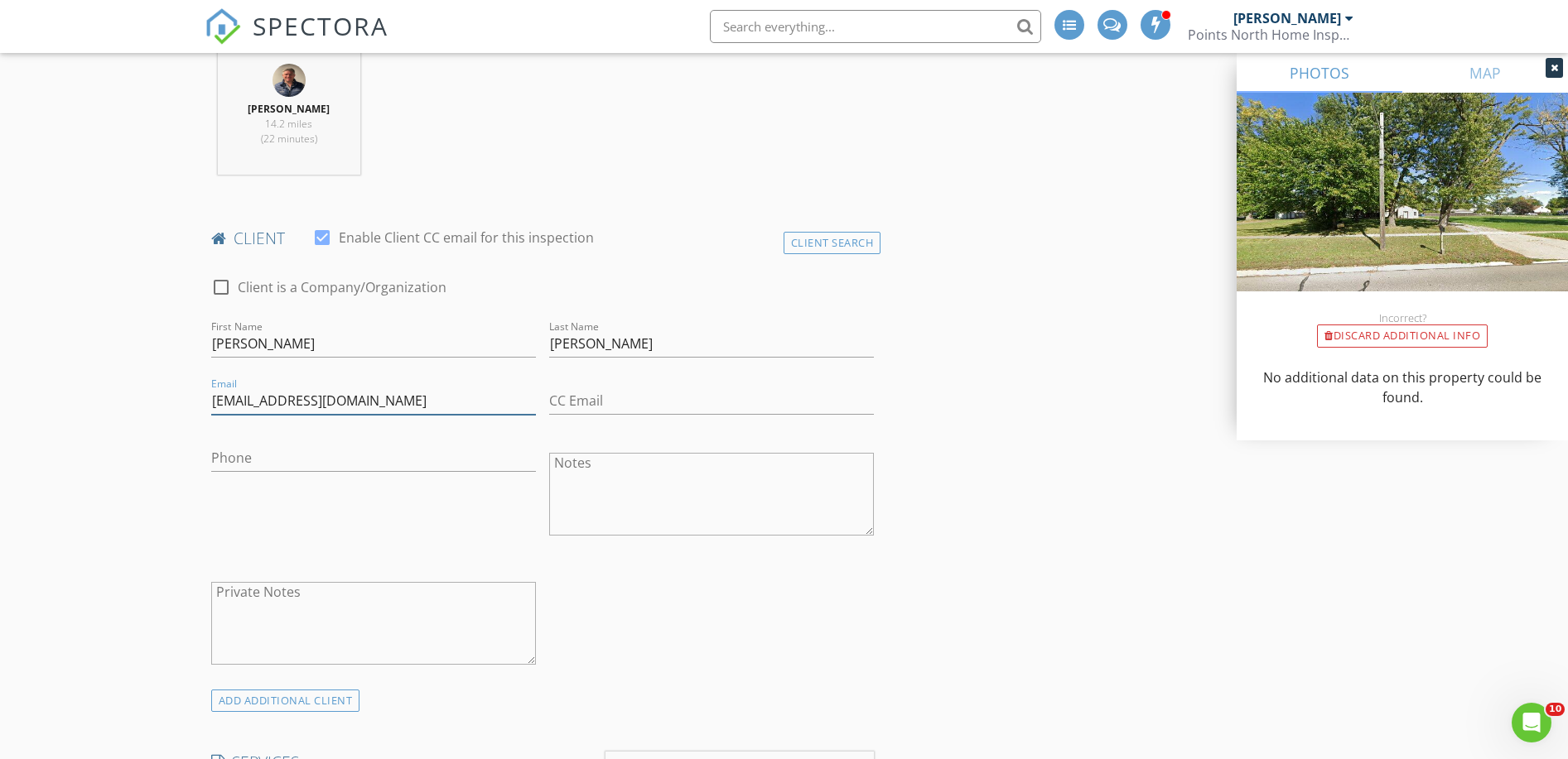
type input "wallyolson27@gmail.com"
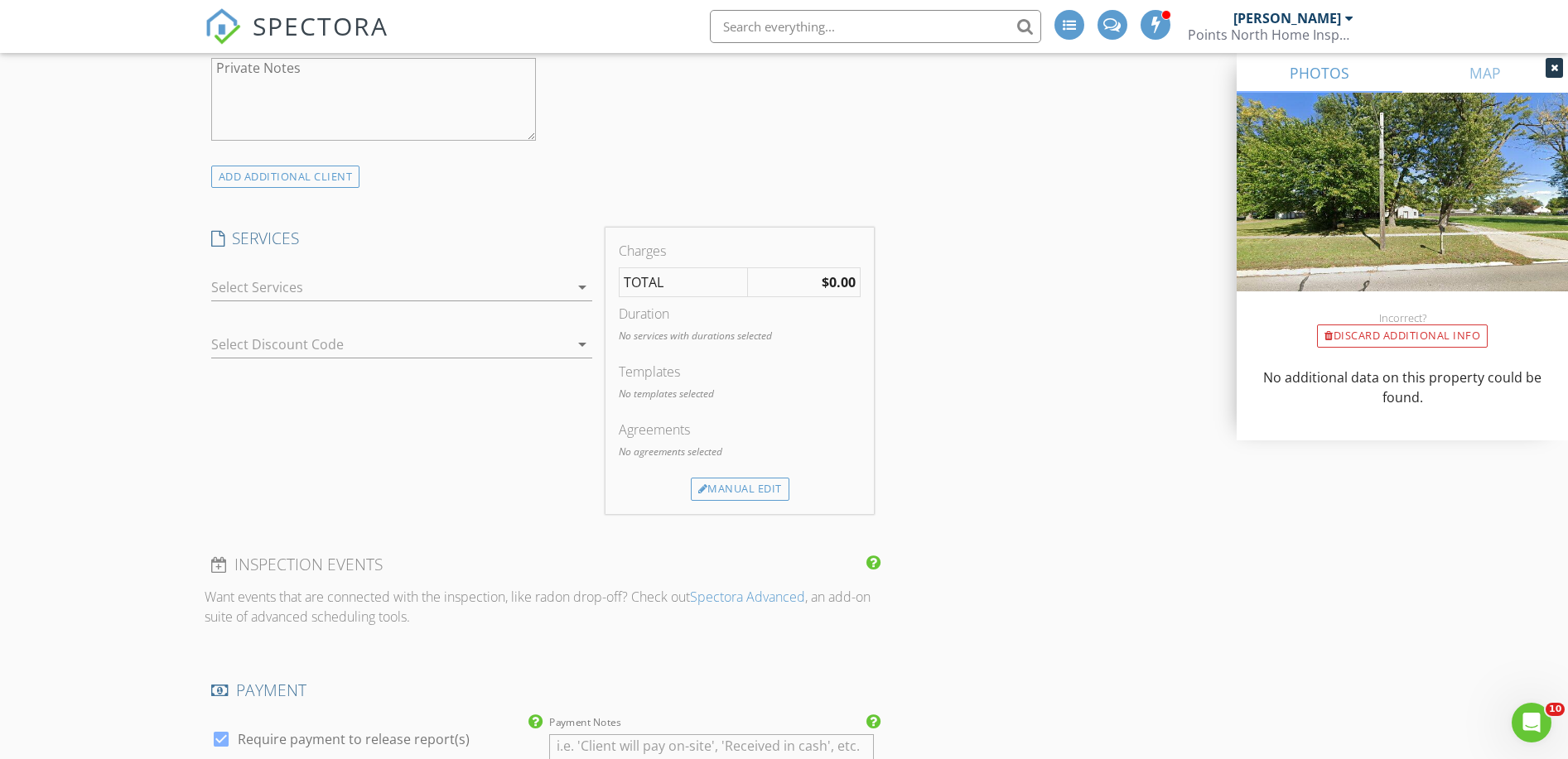
scroll to position [1210, 0]
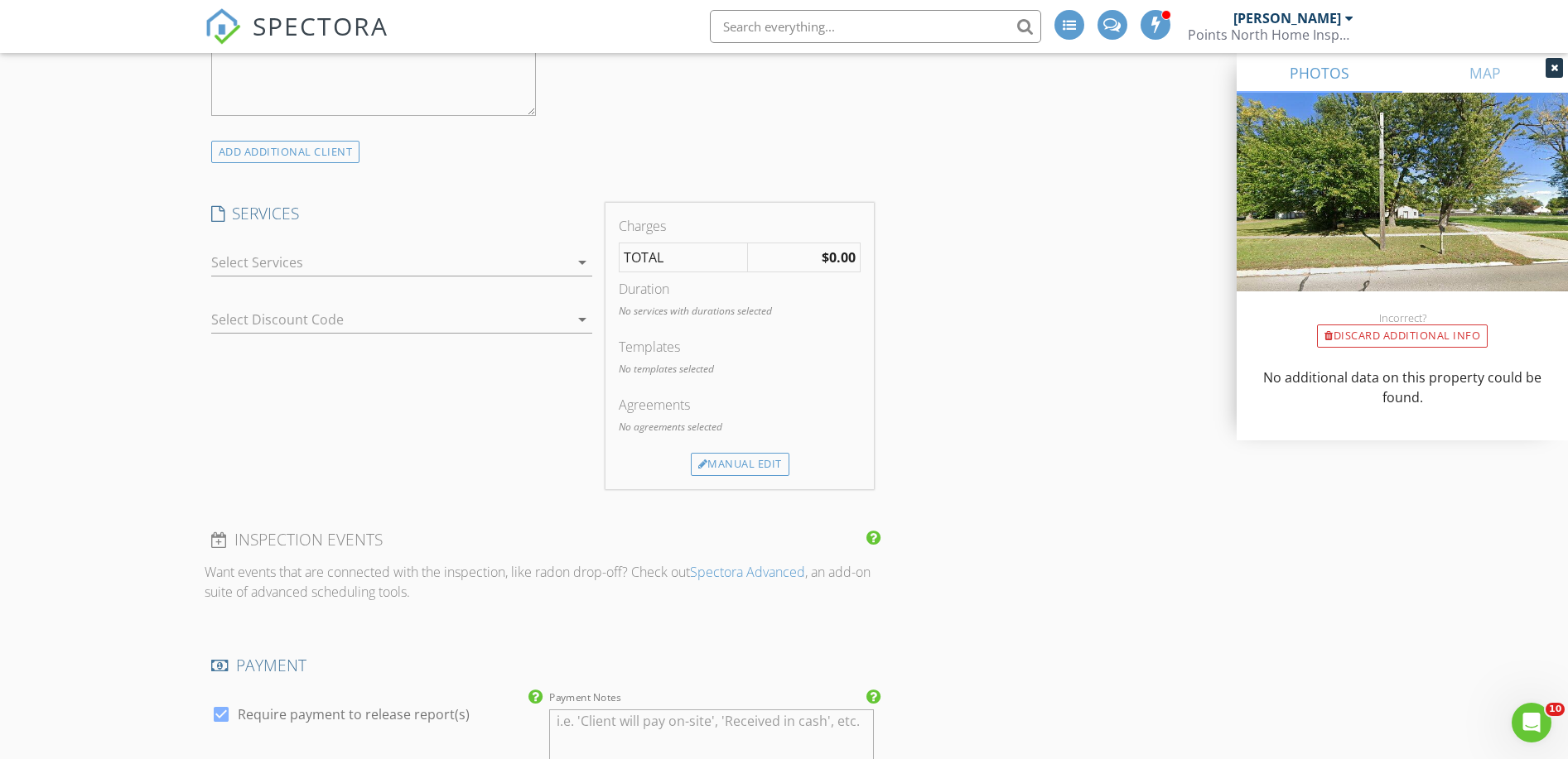
click at [344, 264] on div at bounding box center [390, 262] width 358 height 26
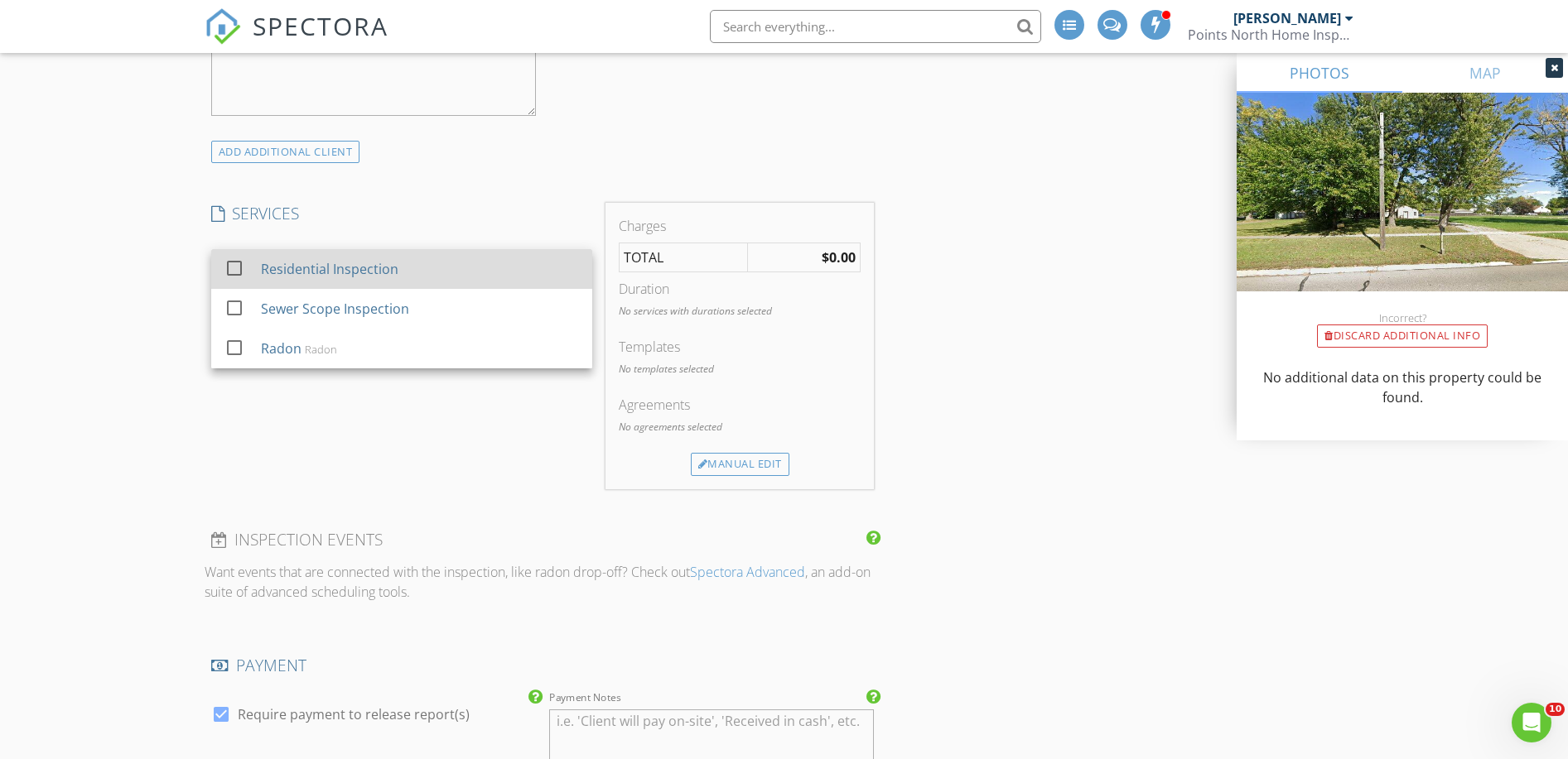
drag, startPoint x: 337, startPoint y: 304, endPoint x: 342, endPoint y: 273, distance: 31.4
click at [338, 299] on div "Sewer Scope Inspection" at bounding box center [334, 309] width 148 height 20
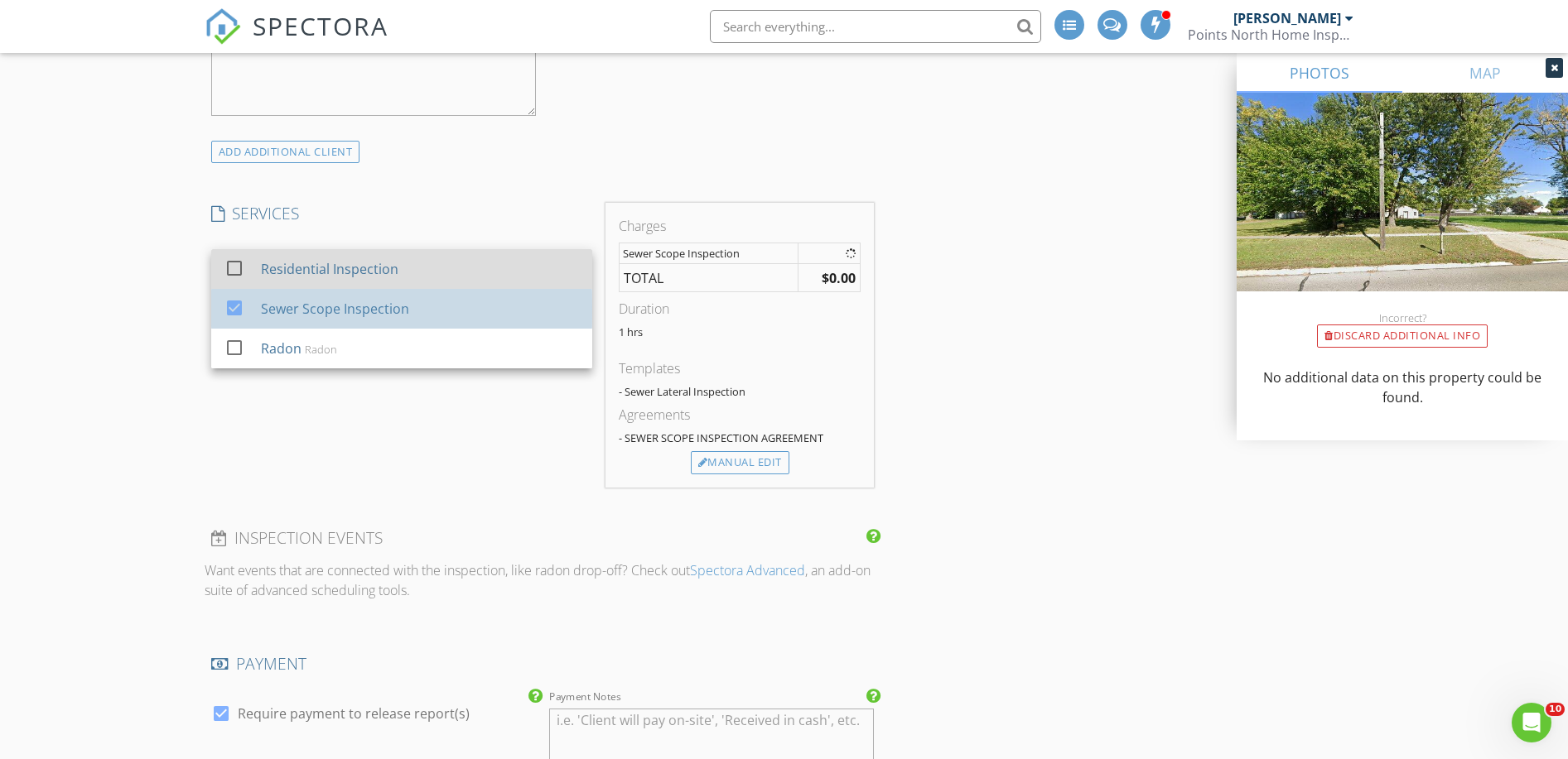
drag, startPoint x: 342, startPoint y: 272, endPoint x: 352, endPoint y: 252, distance: 22.4
click at [342, 272] on div "Residential Inspection" at bounding box center [329, 269] width 138 height 20
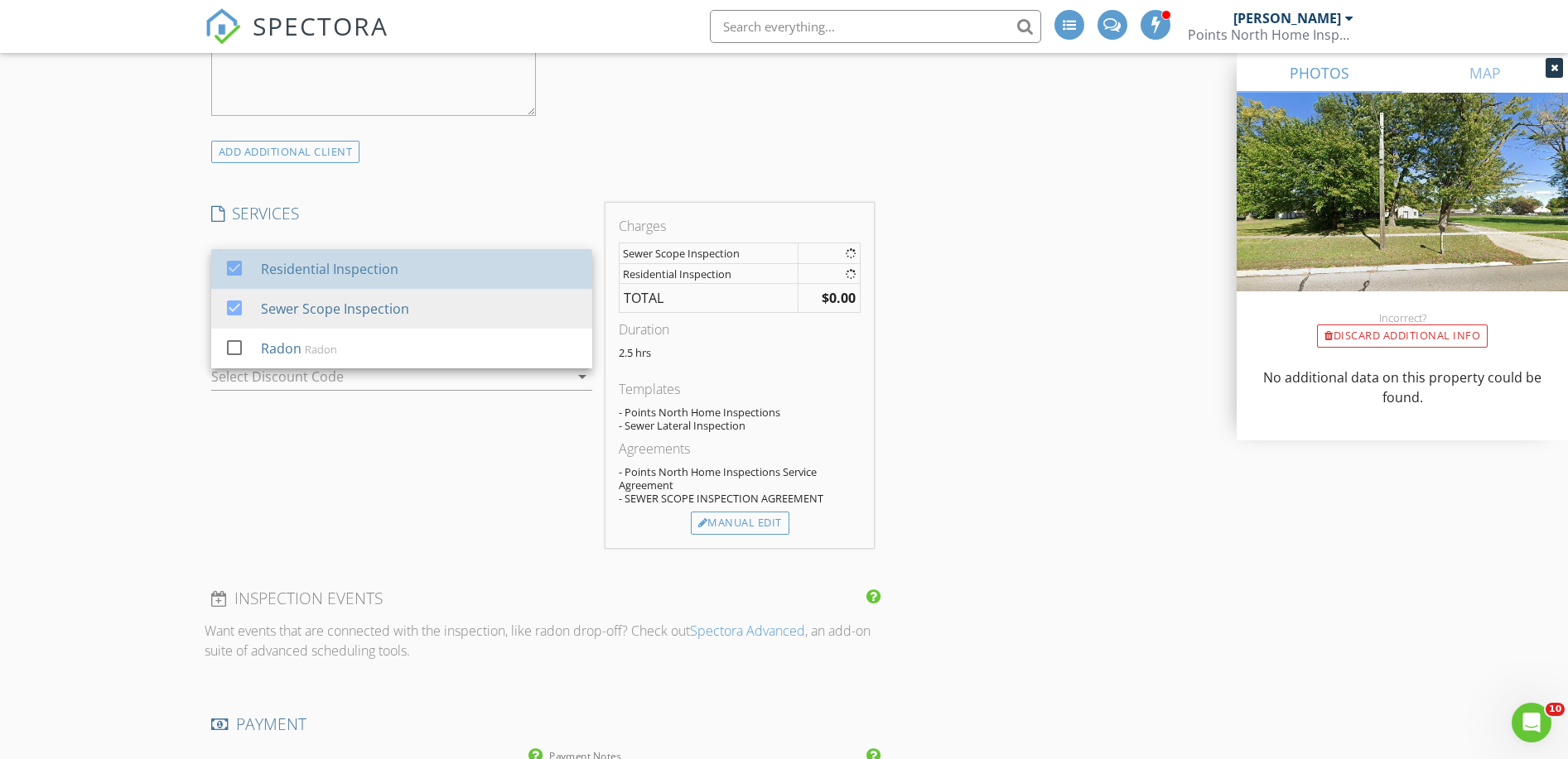
click at [360, 195] on div "INSPECTOR(S) check_box Jacob Baker PRIMARY check_box_outline_blank Steve Wolff …" at bounding box center [543, 400] width 677 height 2834
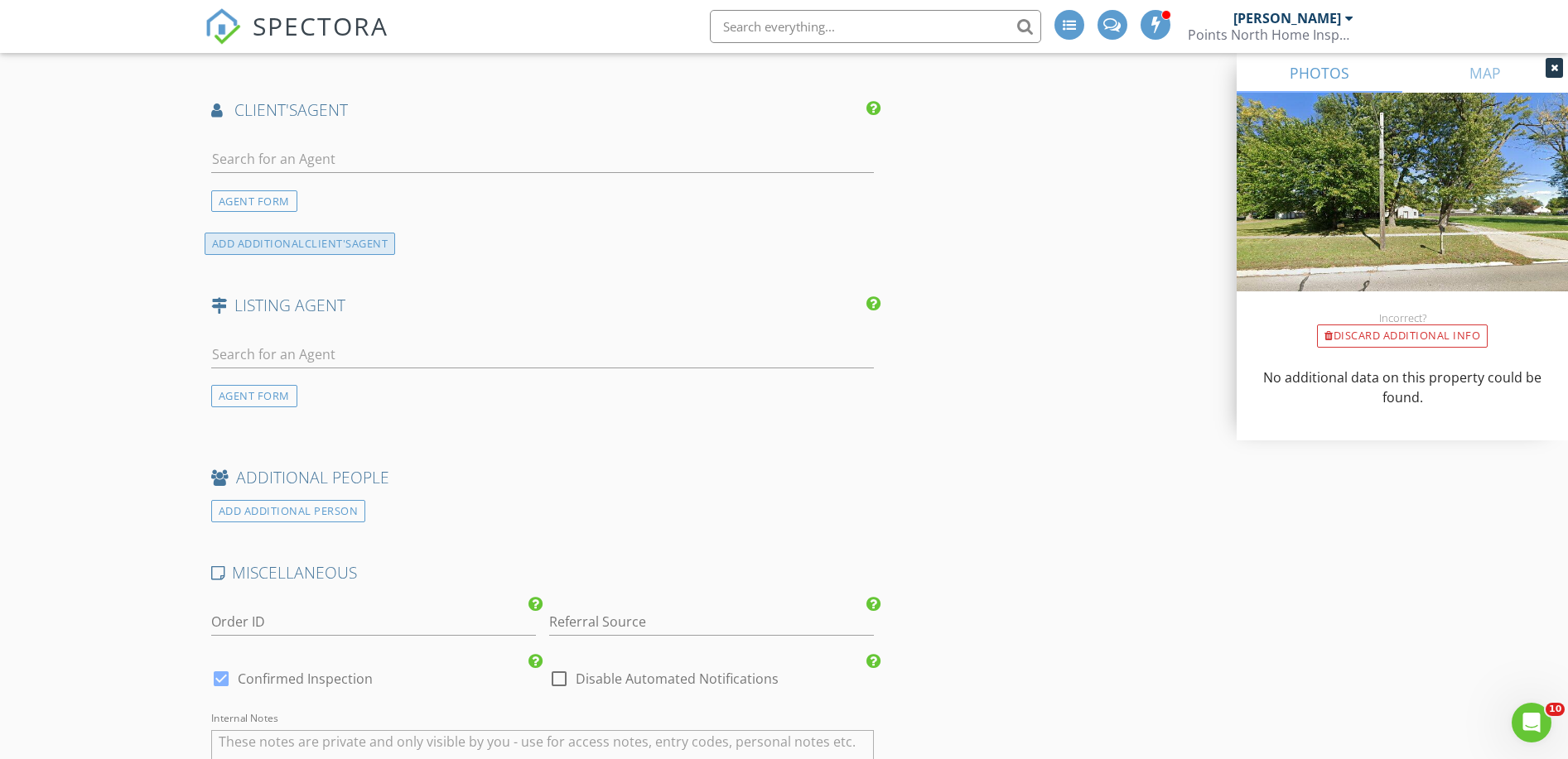
scroll to position [2082, 0]
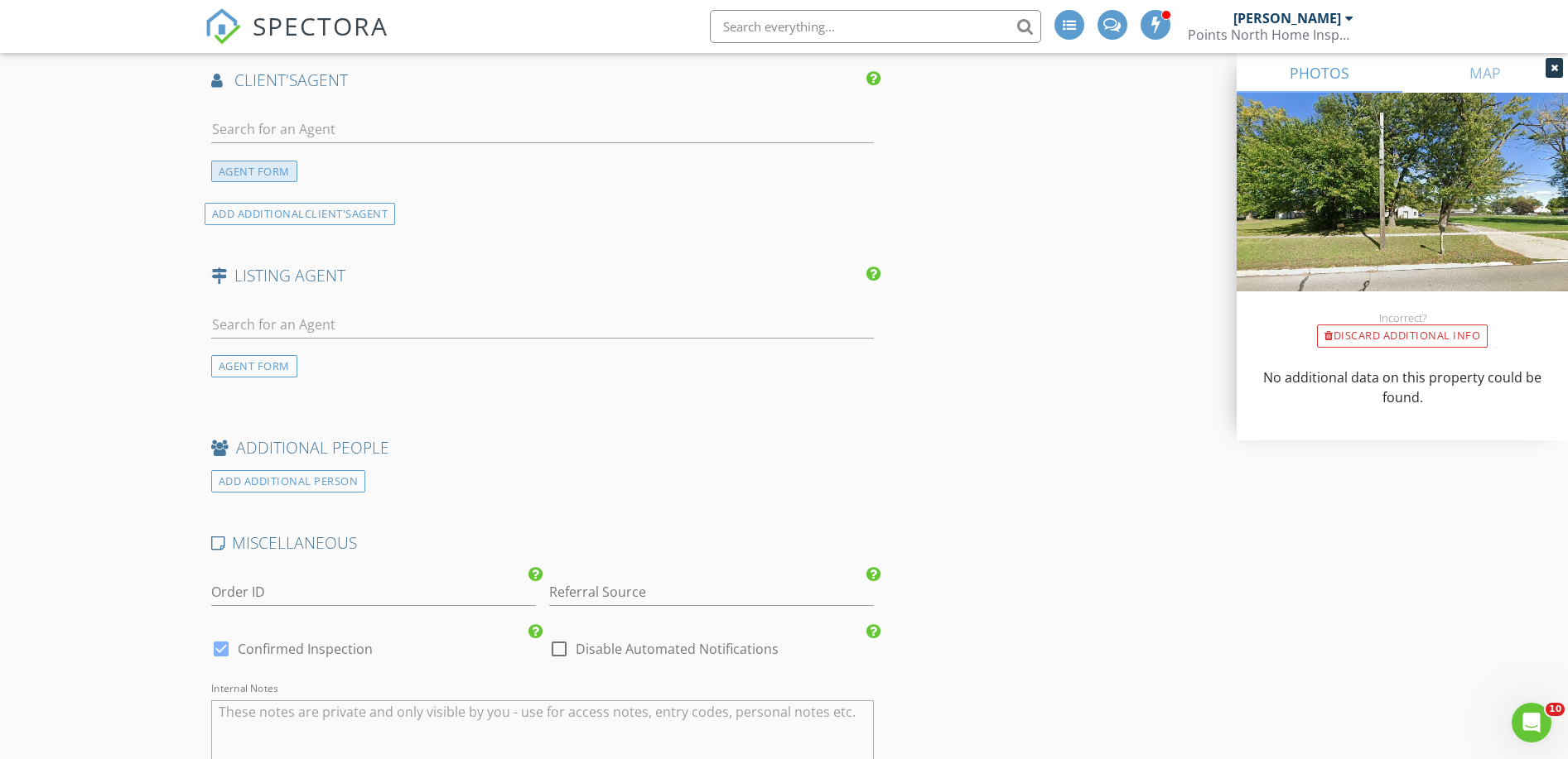
click at [279, 169] on div "AGENT FORM" at bounding box center [254, 172] width 86 height 23
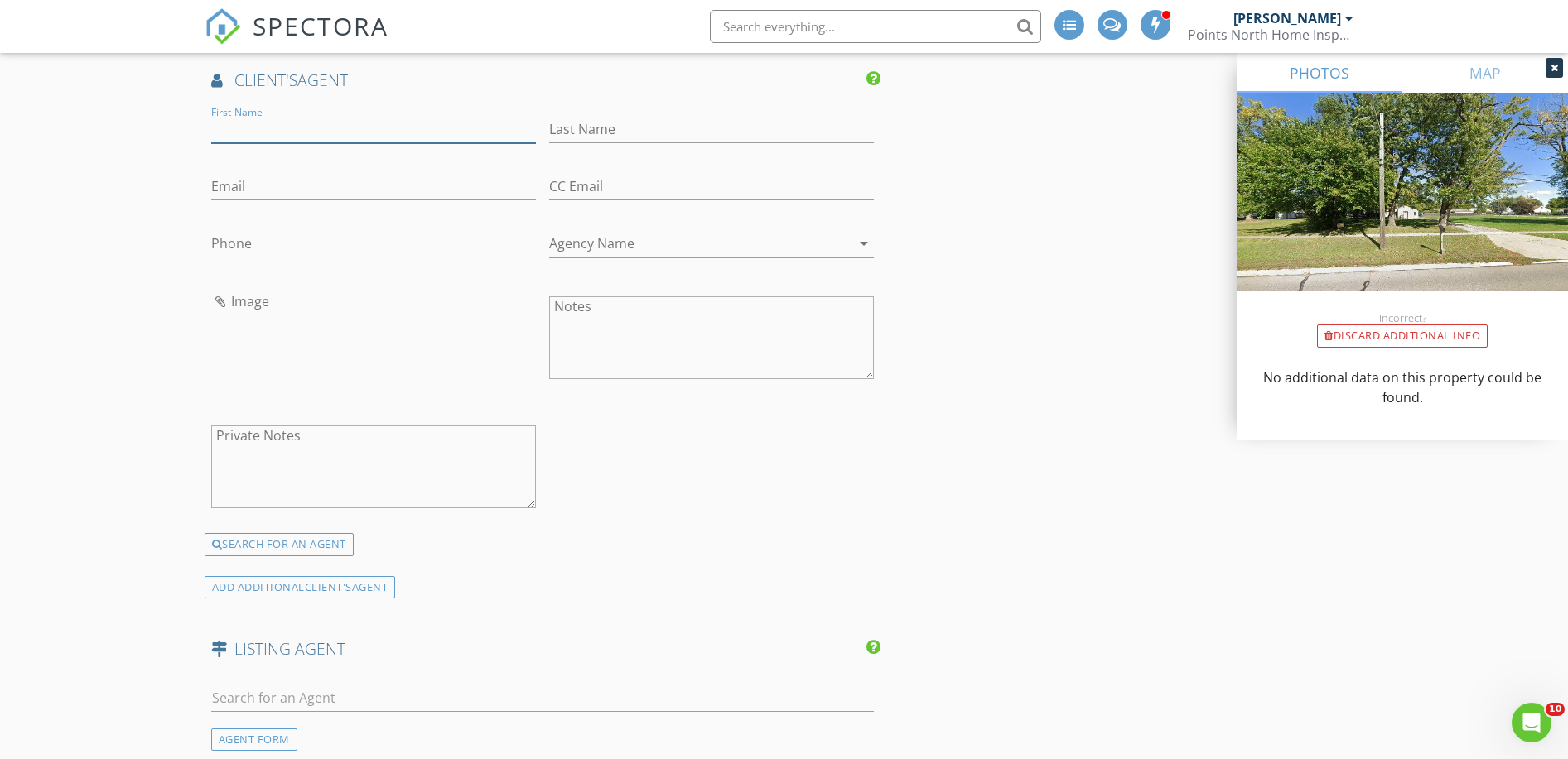
click at [294, 135] on input "First Name" at bounding box center [373, 129] width 324 height 27
type input "B"
type input "Bill"
click at [678, 116] on input "Last Name" at bounding box center [711, 129] width 324 height 27
click at [531, 105] on div "First Name Bill" at bounding box center [373, 131] width 338 height 57
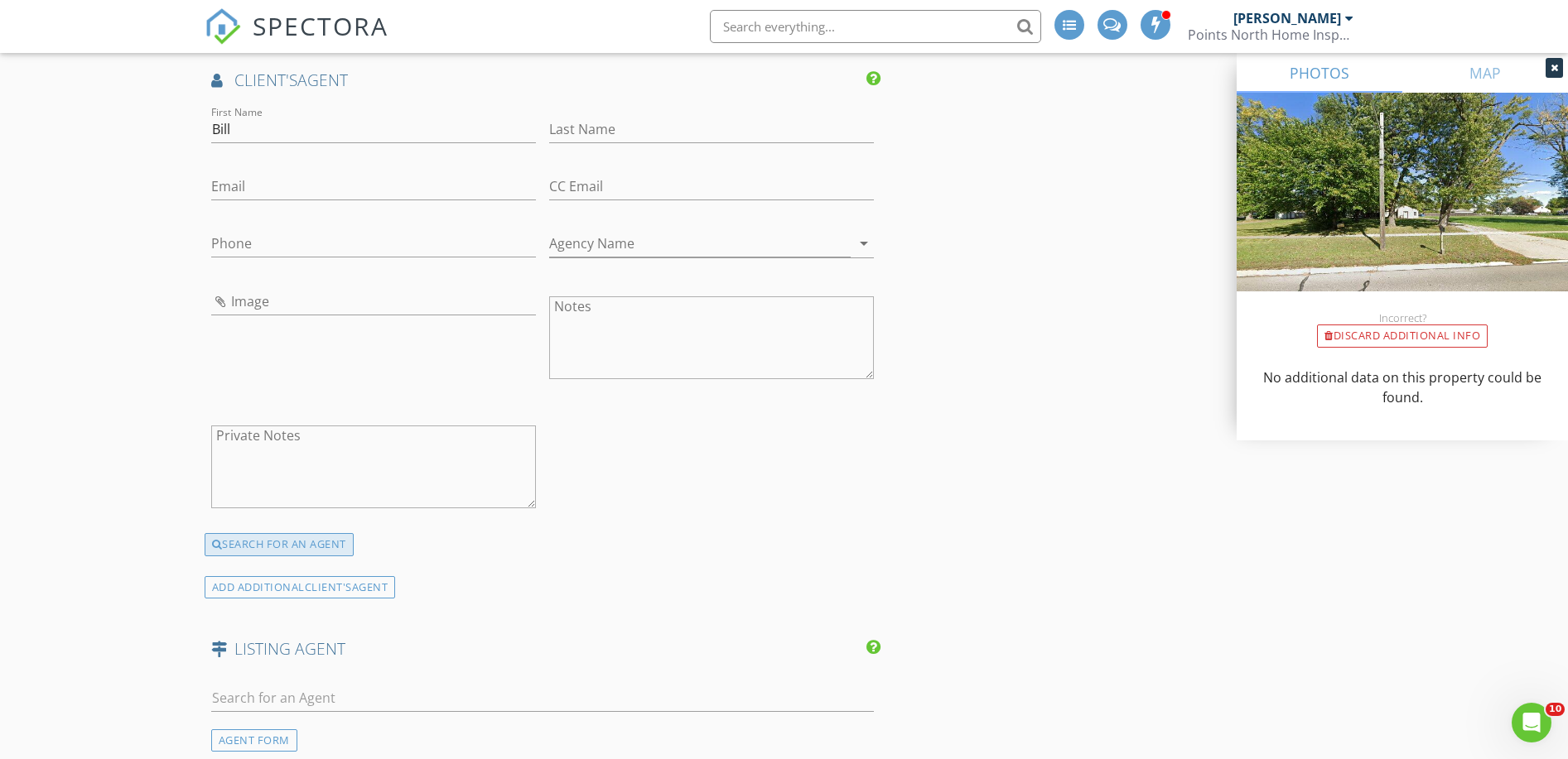
click at [311, 544] on div "SEARCH FOR AN AGENT" at bounding box center [279, 545] width 149 height 23
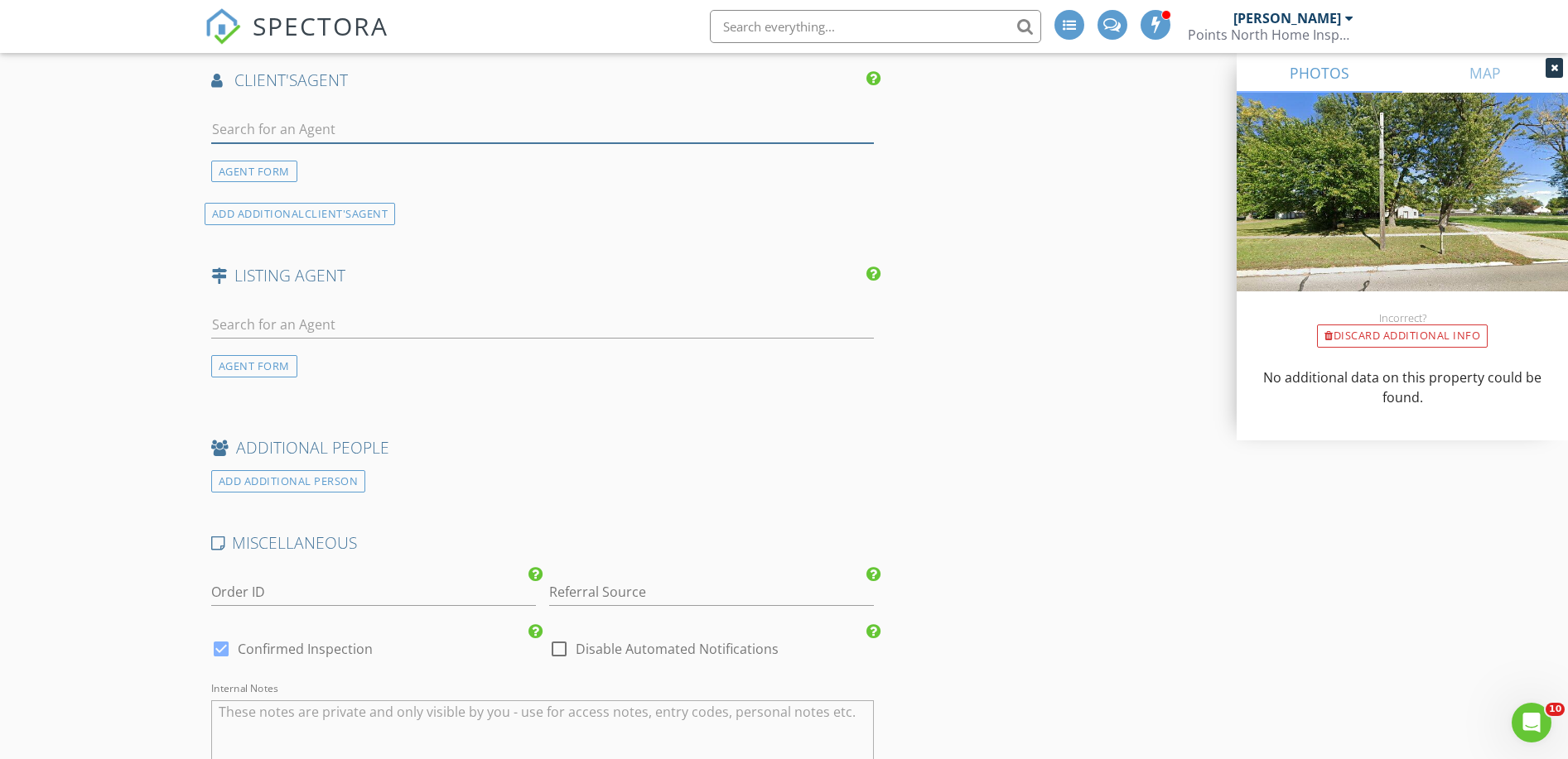
click at [278, 126] on input "text" at bounding box center [543, 129] width 663 height 27
type input "Bill"
click at [263, 171] on div "Bill Adams" at bounding box center [309, 167] width 103 height 20
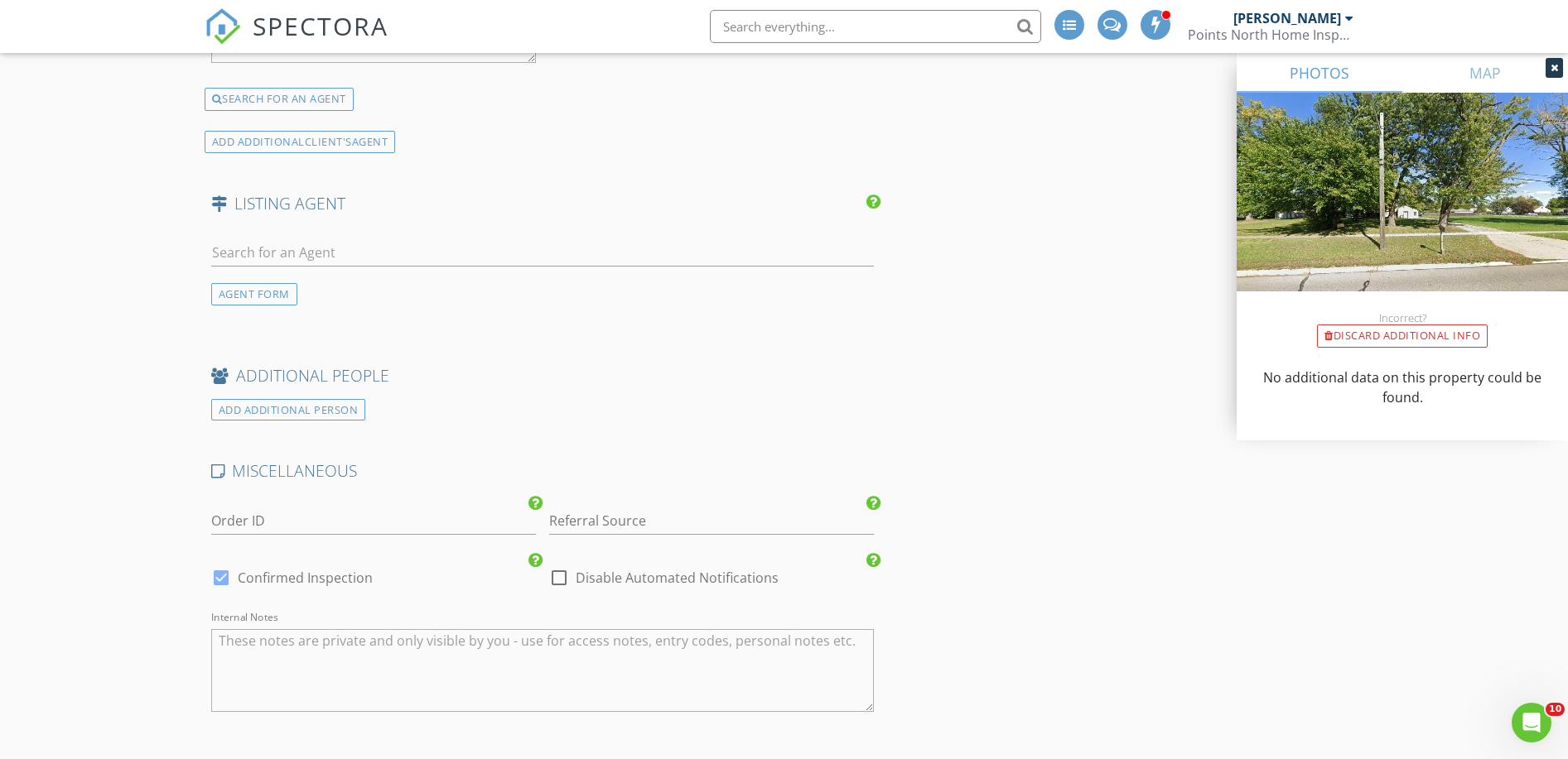
scroll to position [2808, 0]
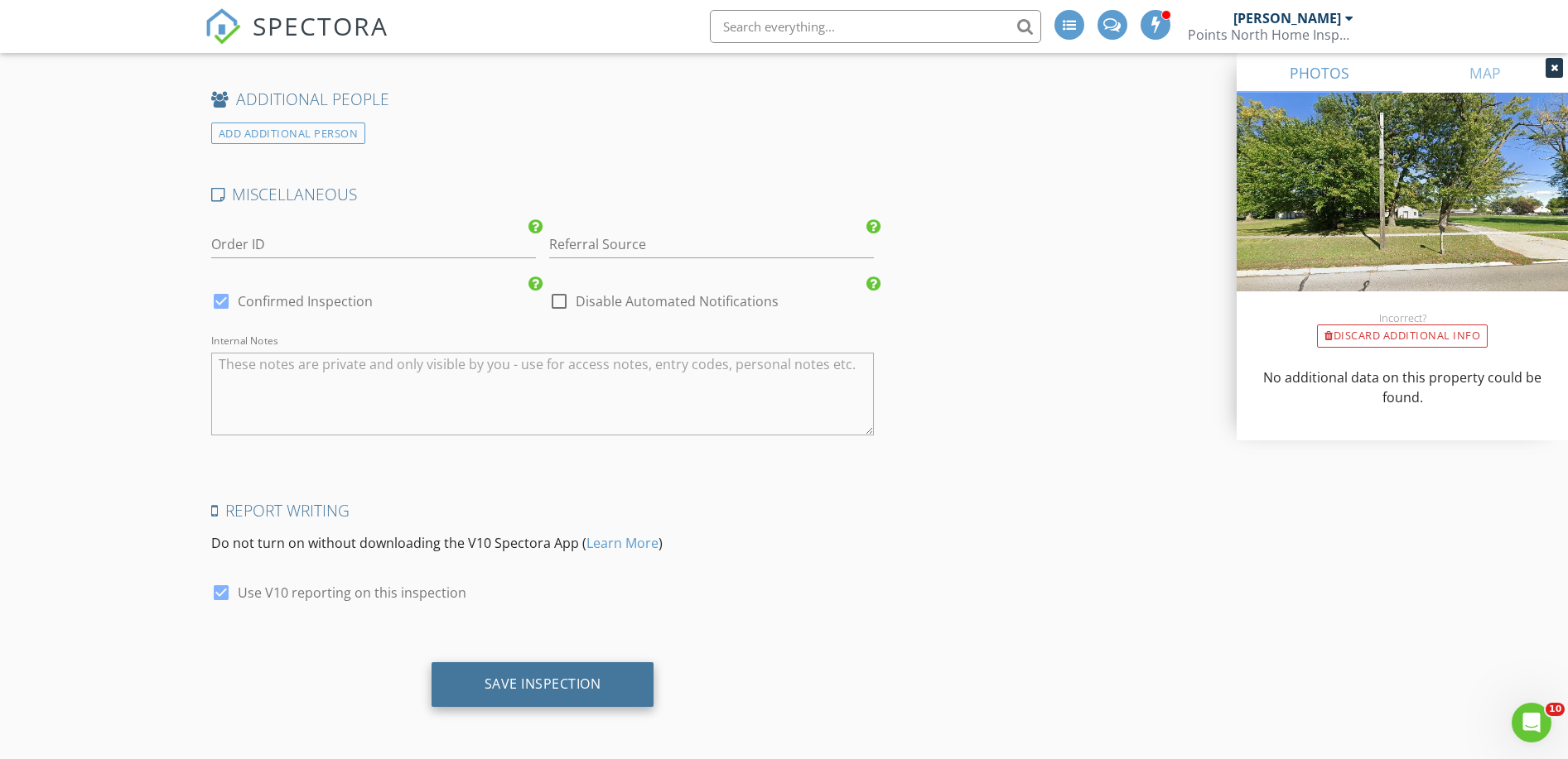
click at [605, 673] on div "Save Inspection" at bounding box center [543, 685] width 223 height 45
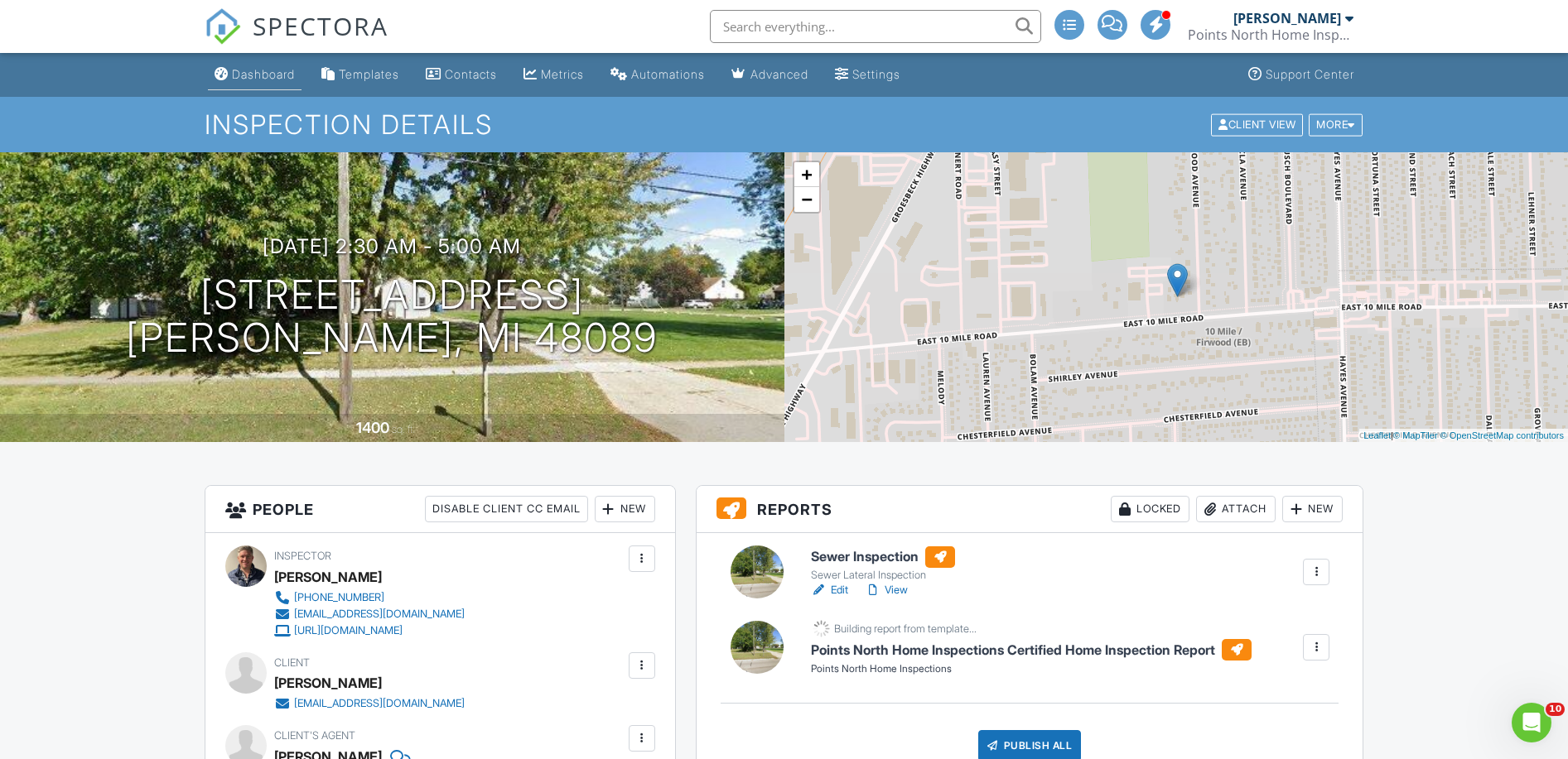
click at [245, 67] on div "Dashboard" at bounding box center [264, 74] width 63 height 14
